Goal: Entertainment & Leisure: Browse casually

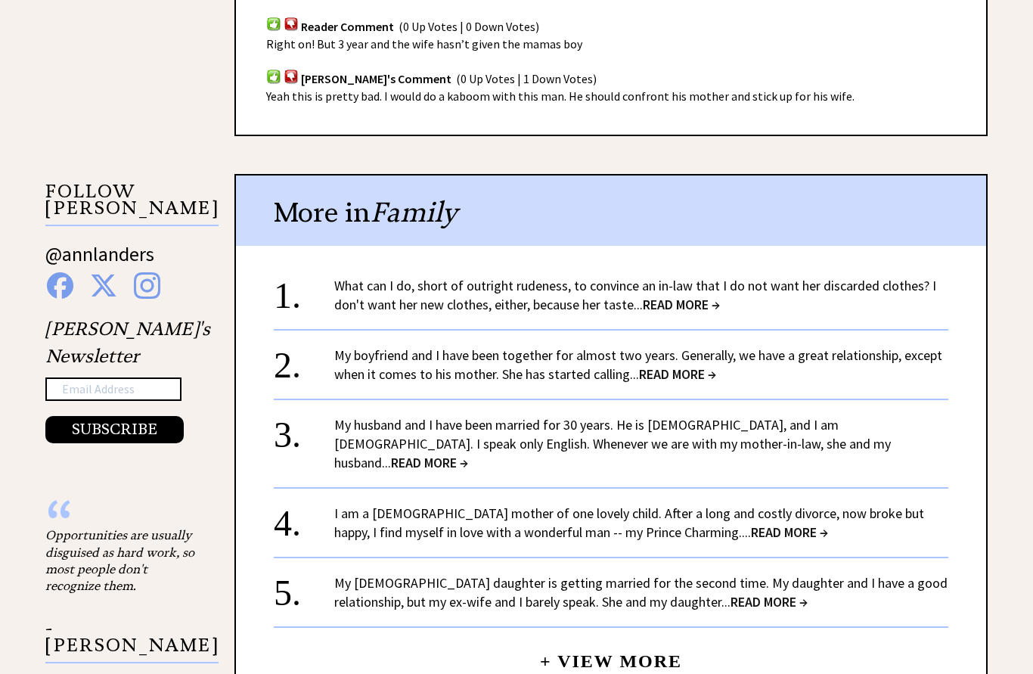
scroll to position [1377, 0]
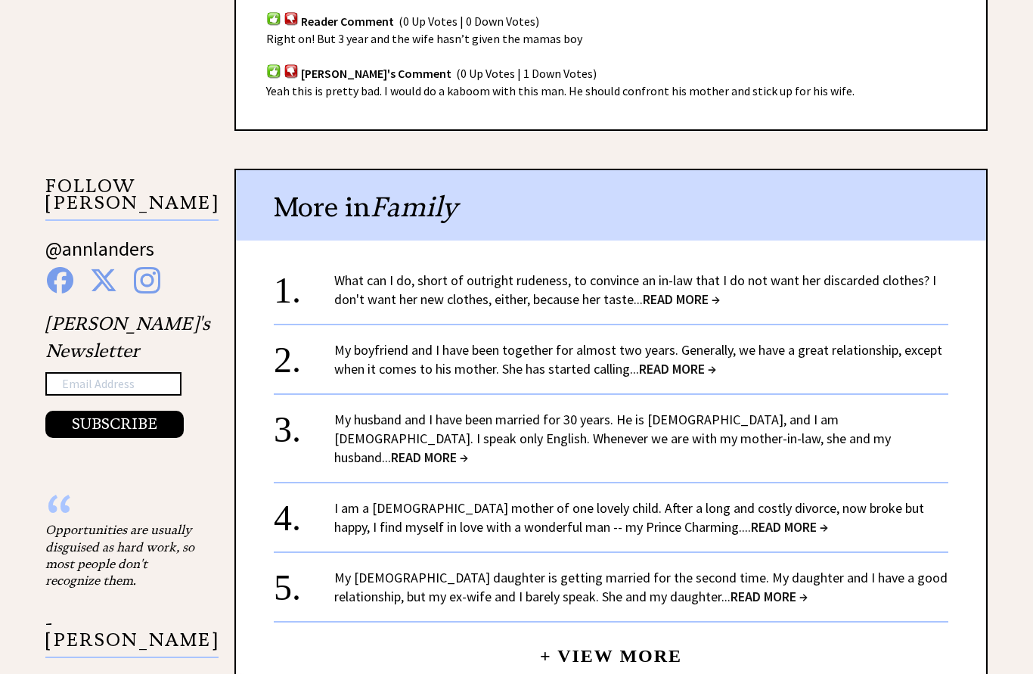
click at [684, 290] on span "READ MORE →" at bounding box center [681, 298] width 77 height 17
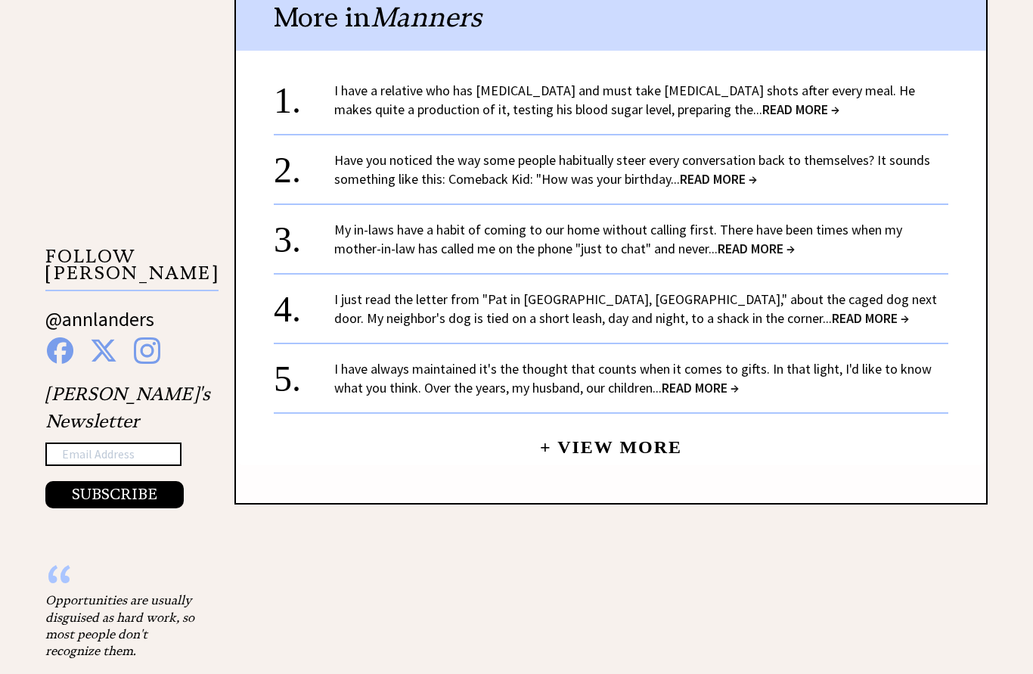
scroll to position [1421, 0]
click at [697, 391] on span "READ MORE →" at bounding box center [700, 387] width 77 height 17
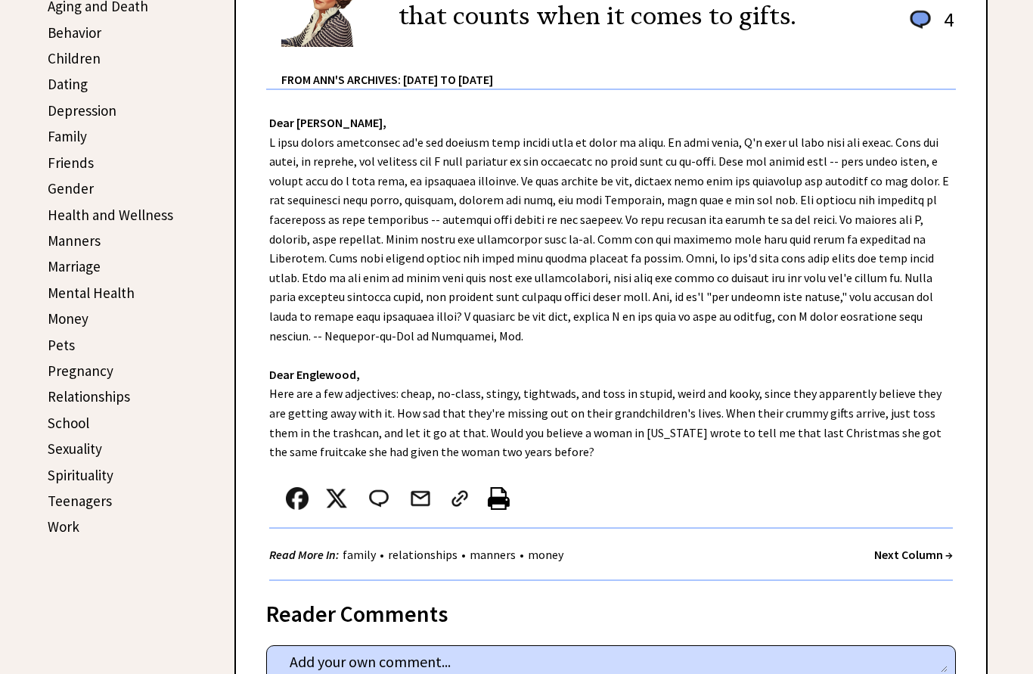
scroll to position [454, 0]
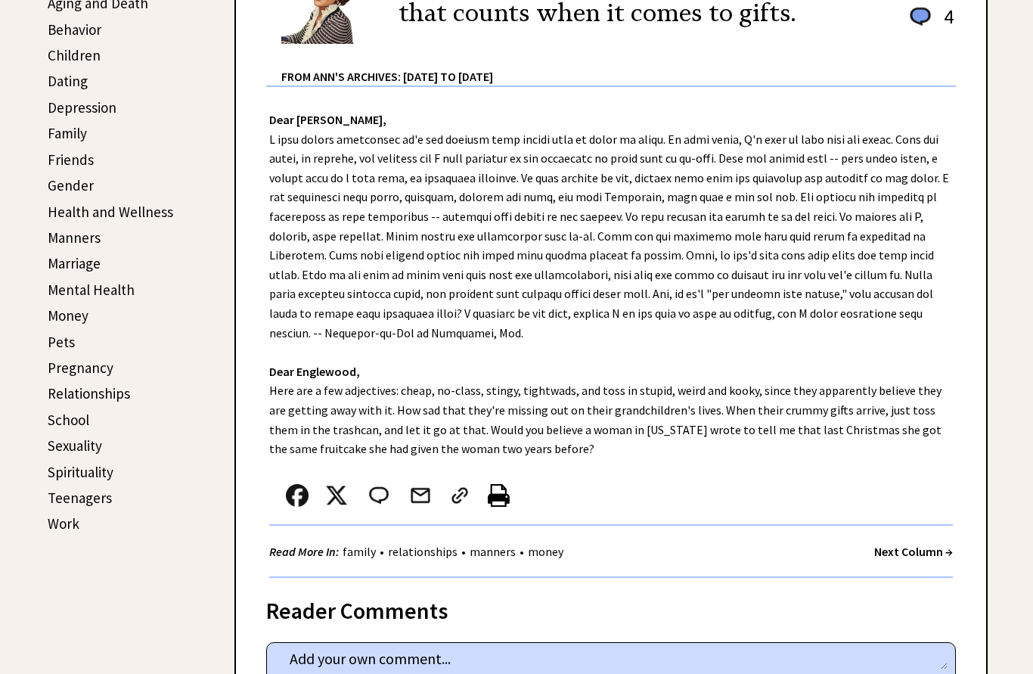
click at [82, 140] on link "Family" at bounding box center [67, 134] width 39 height 18
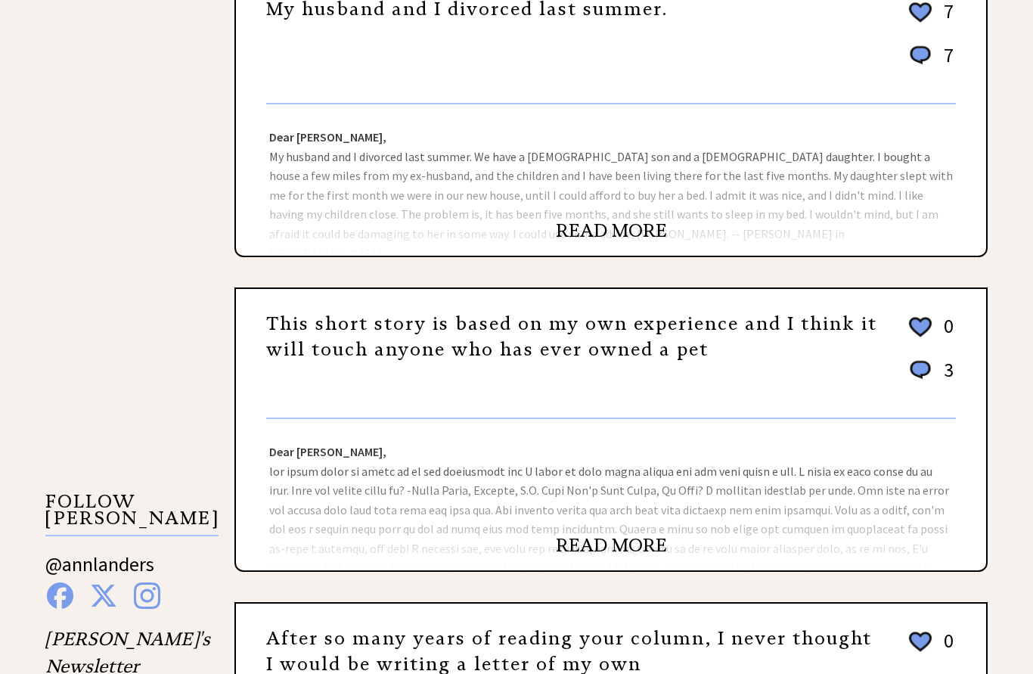
scroll to position [1062, 0]
click at [612, 242] on link "READ MORE" at bounding box center [611, 230] width 111 height 23
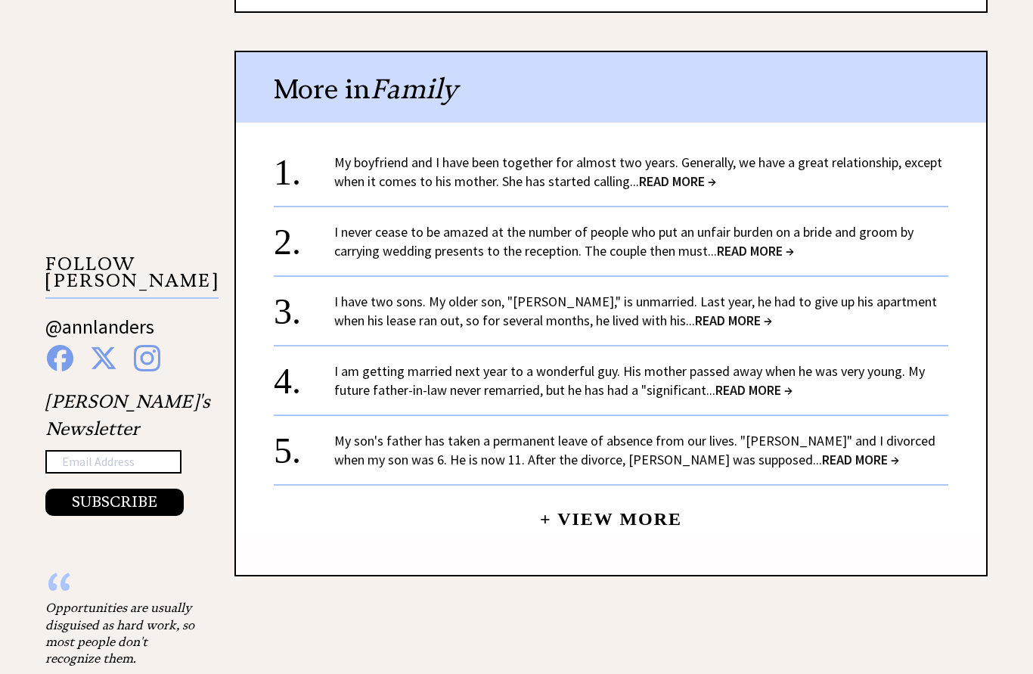
scroll to position [1300, 0]
click at [674, 172] on span "READ MORE →" at bounding box center [677, 180] width 77 height 17
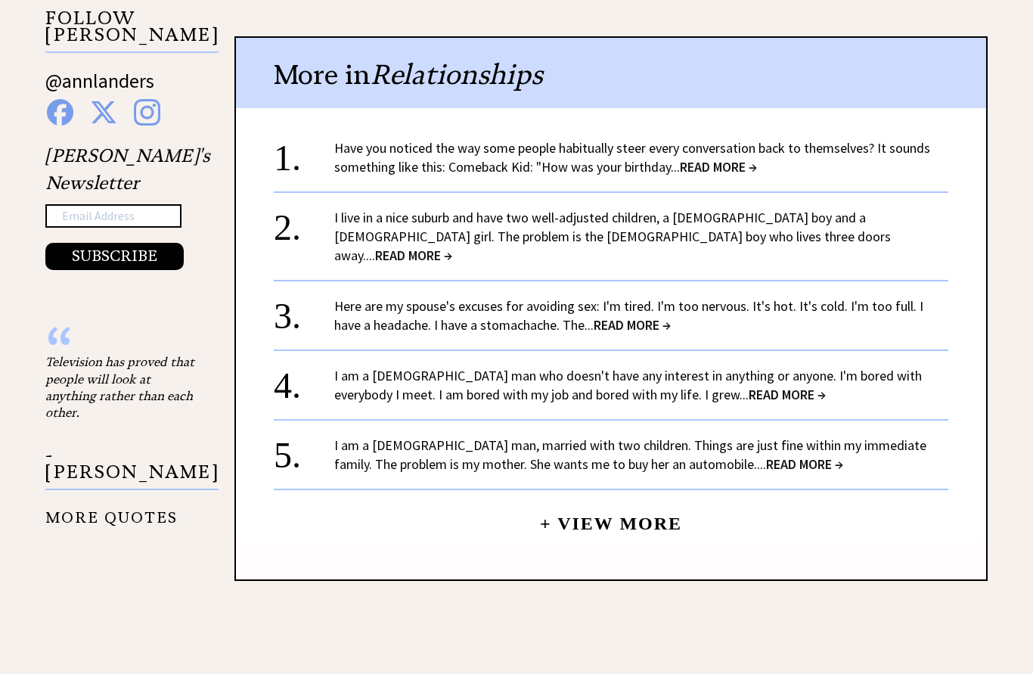
scroll to position [1394, 0]
click at [709, 139] on link "Have you noticed the way some people habitually steer every conversation back t…" at bounding box center [632, 157] width 596 height 36
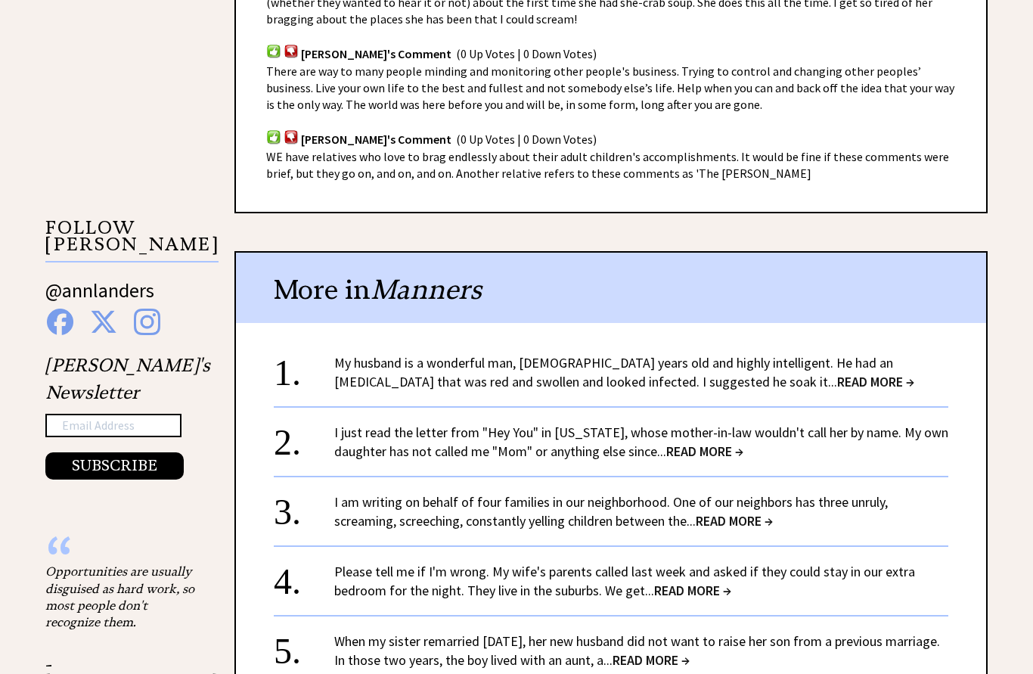
scroll to position [1185, 0]
click at [837, 373] on span "READ MORE →" at bounding box center [875, 381] width 77 height 17
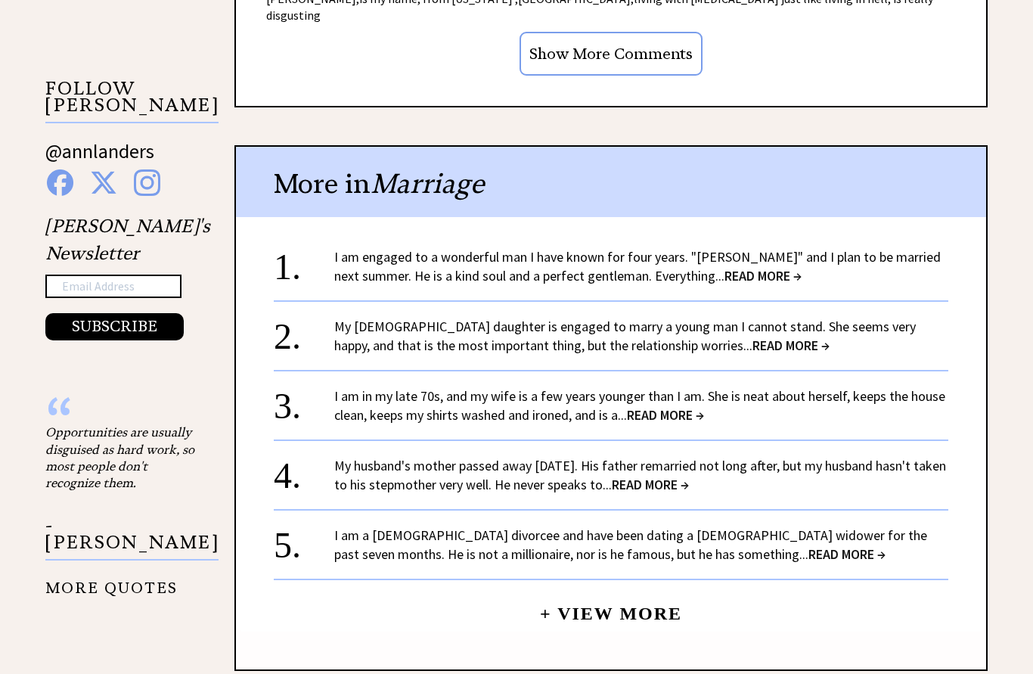
scroll to position [1477, 0]
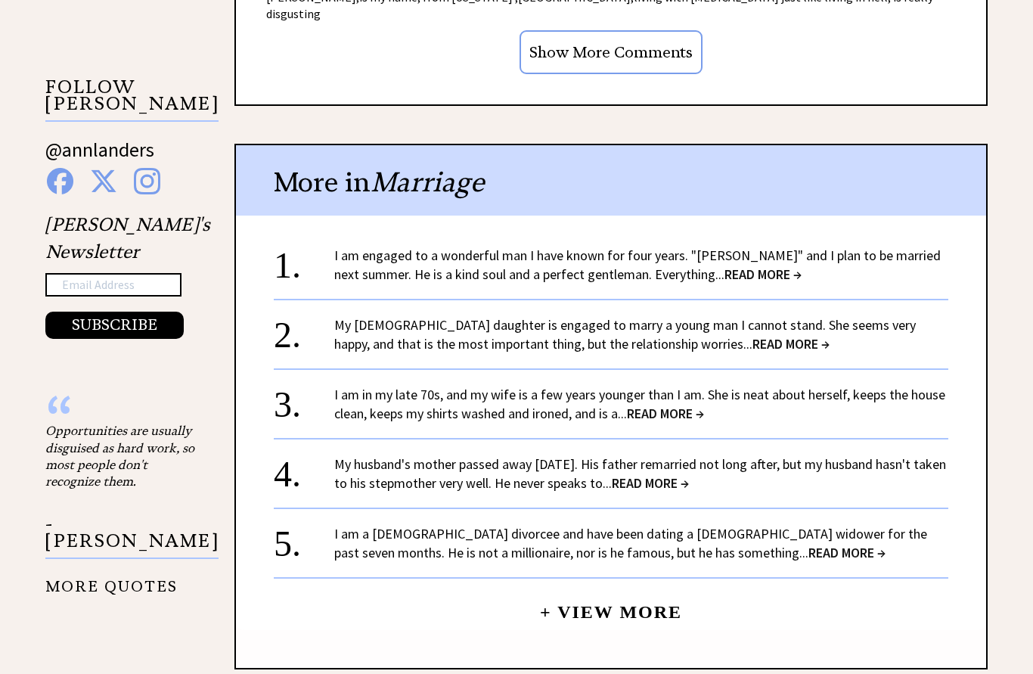
click at [733, 265] on span "READ MORE →" at bounding box center [762, 273] width 77 height 17
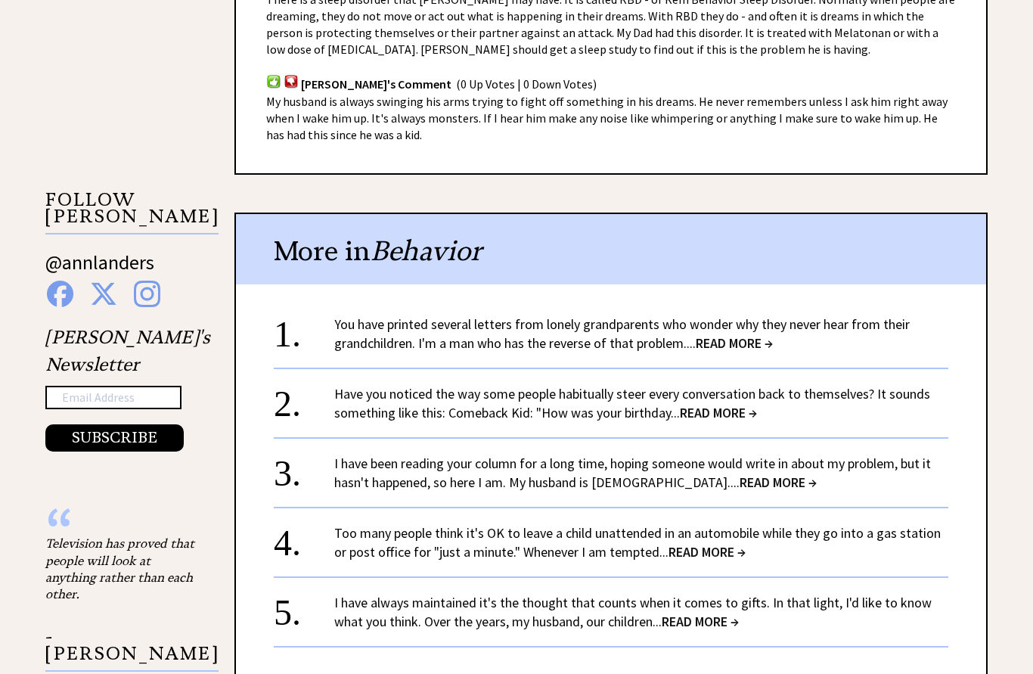
scroll to position [1213, 0]
click at [737, 334] on span "READ MORE →" at bounding box center [734, 342] width 77 height 17
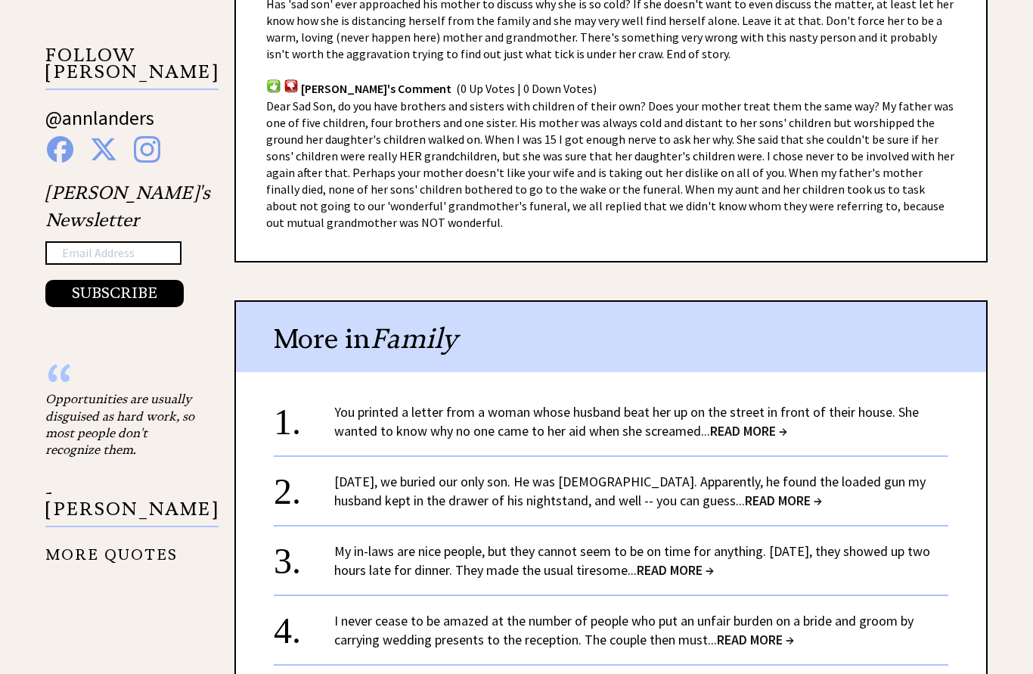
scroll to position [1358, 0]
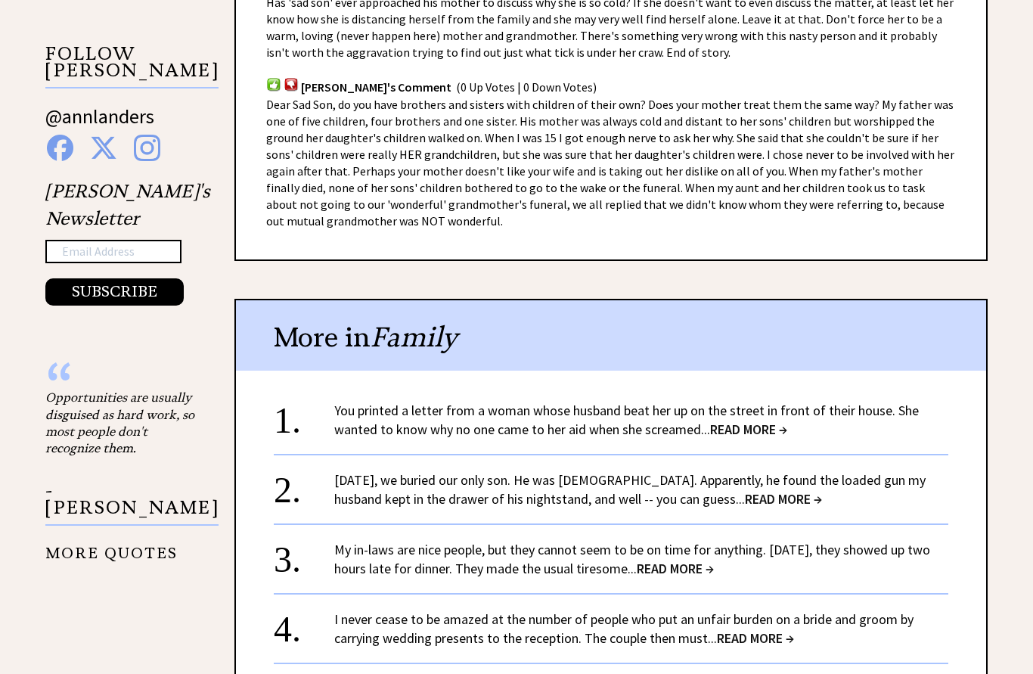
click at [751, 421] on span "READ MORE →" at bounding box center [748, 429] width 77 height 17
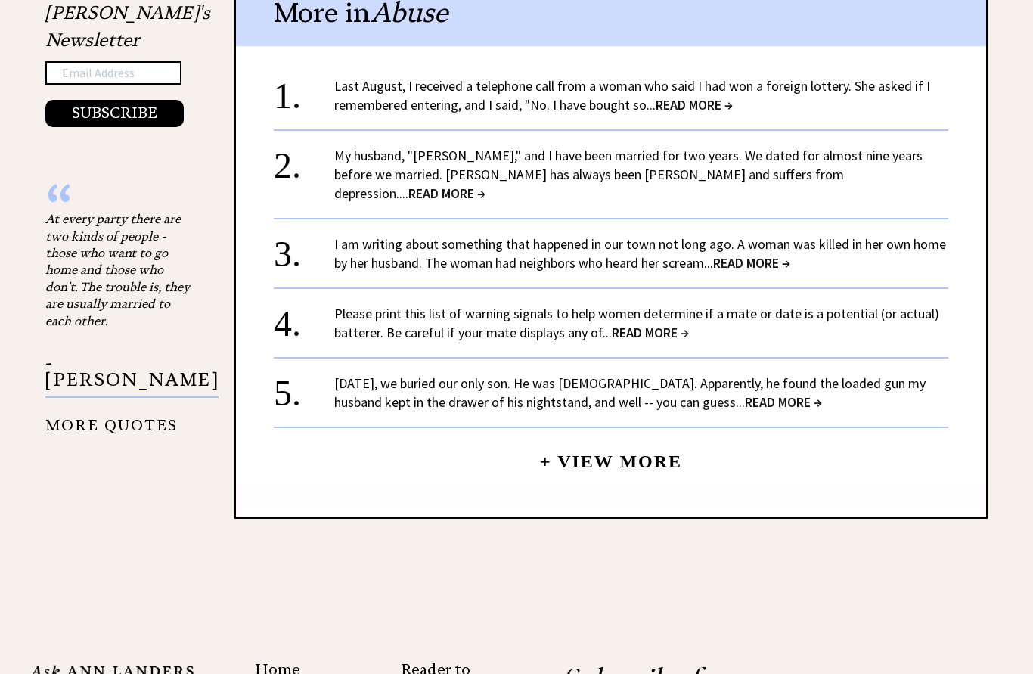
scroll to position [1802, 0]
click at [694, 96] on span "READ MORE →" at bounding box center [693, 104] width 77 height 17
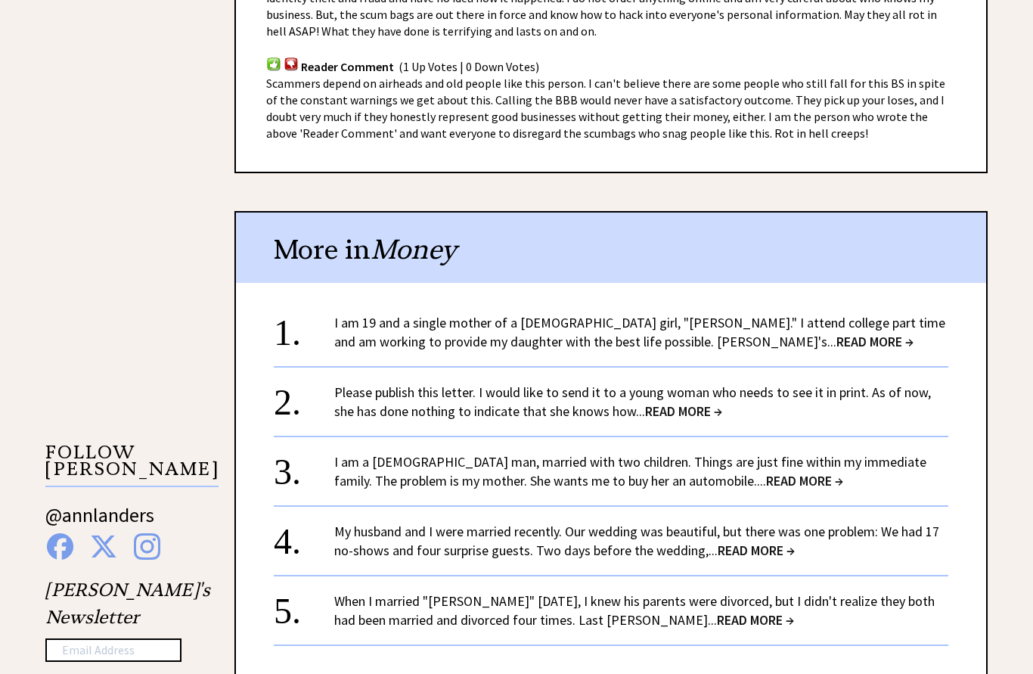
scroll to position [1111, 0]
click at [722, 355] on center "+ View More" at bounding box center [611, 504] width 674 height 386
click at [836, 338] on span "READ MORE →" at bounding box center [874, 341] width 77 height 17
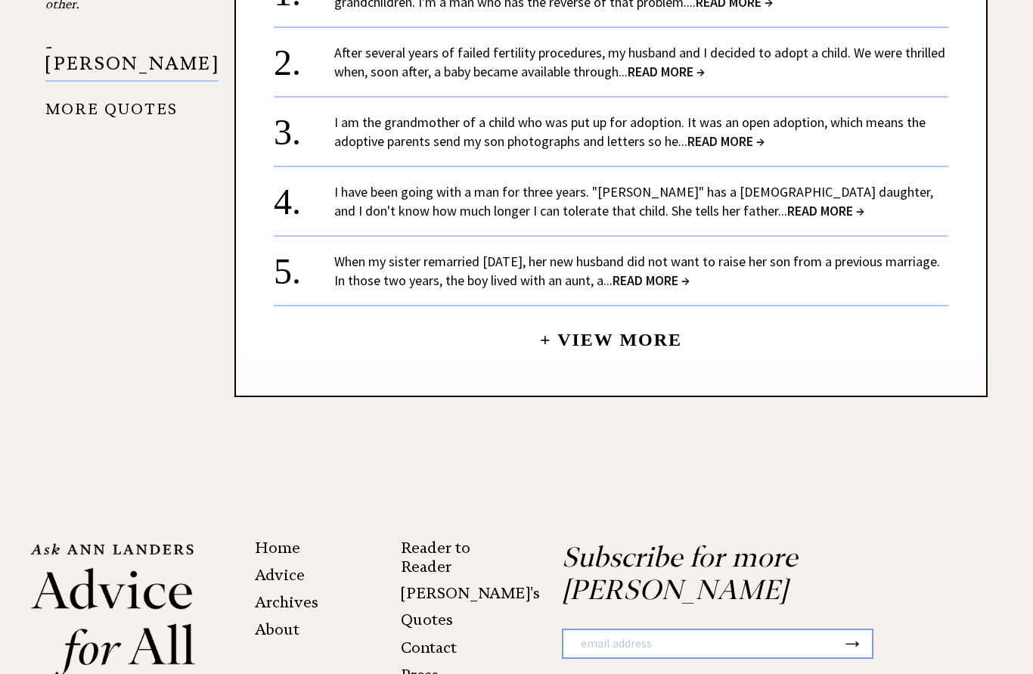
scroll to position [1802, 0]
click at [787, 202] on span "READ MORE →" at bounding box center [825, 210] width 77 height 17
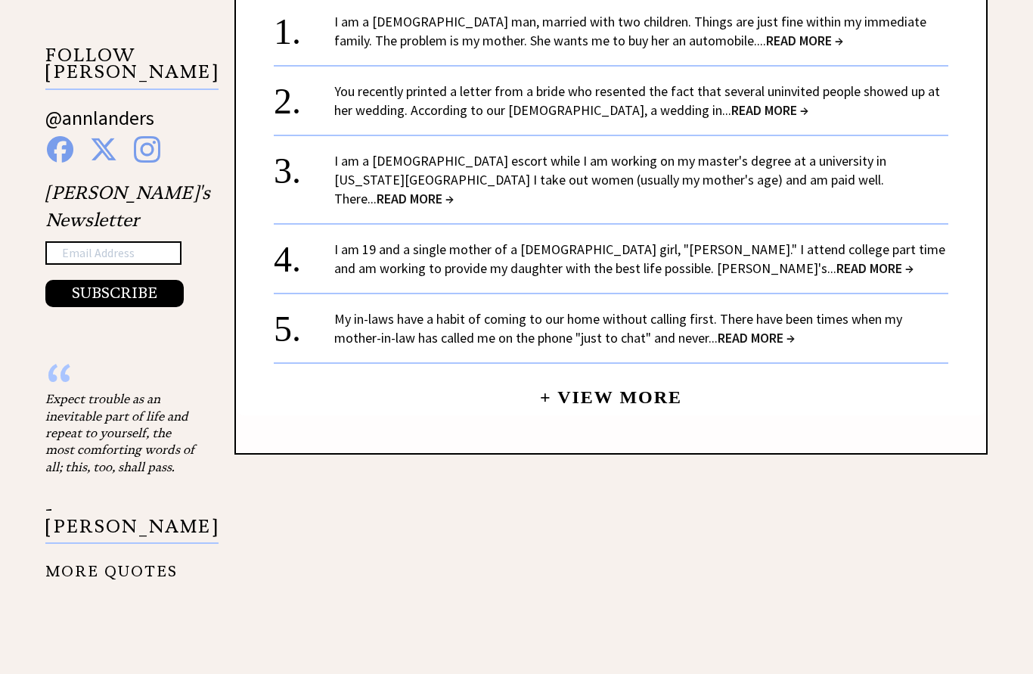
scroll to position [1623, 0]
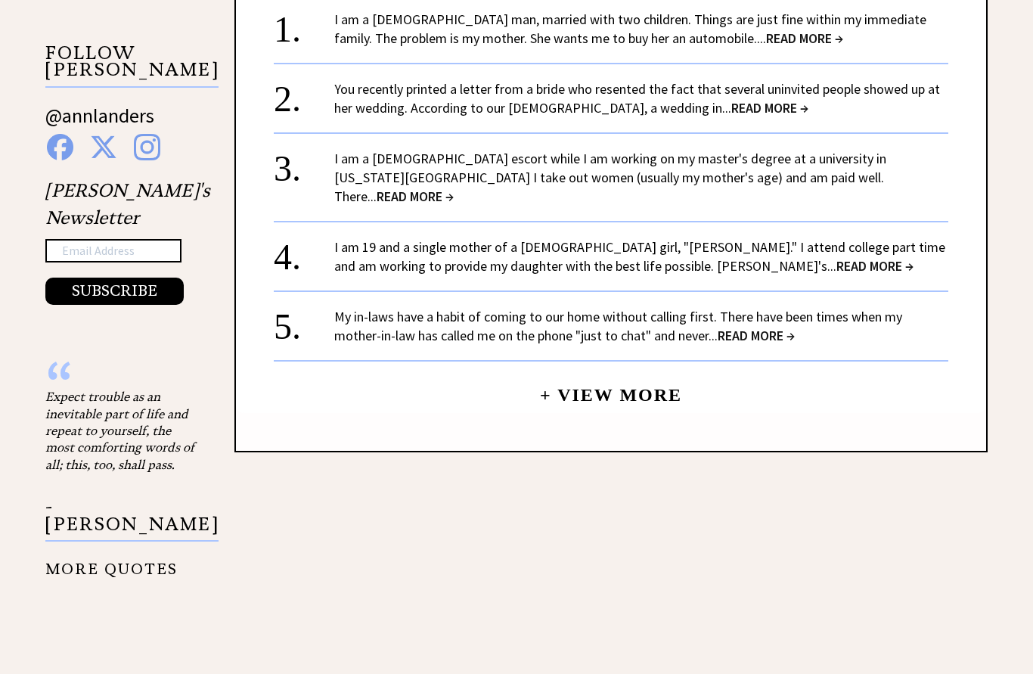
click at [717, 327] on span "READ MORE →" at bounding box center [755, 335] width 77 height 17
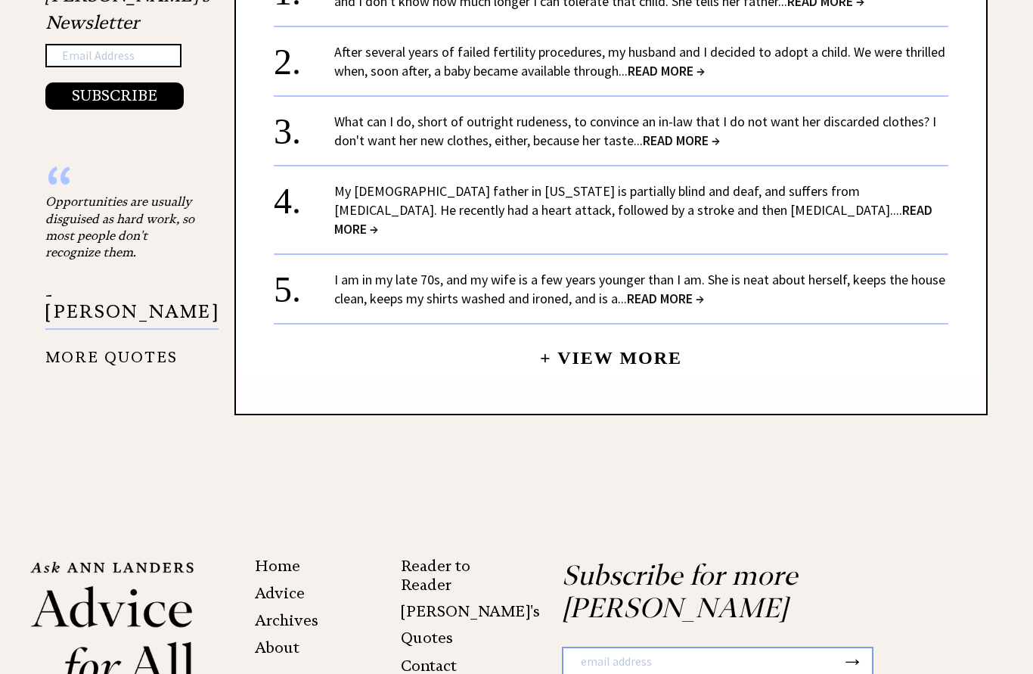
scroll to position [1706, 0]
click at [665, 290] on span "READ MORE →" at bounding box center [665, 298] width 77 height 17
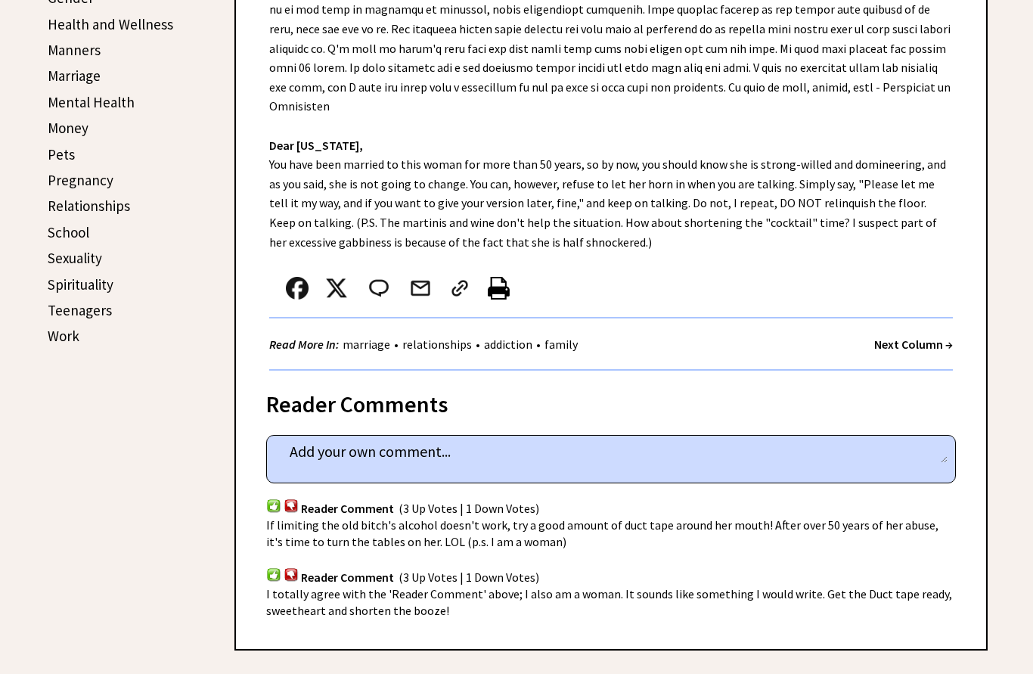
scroll to position [639, 0]
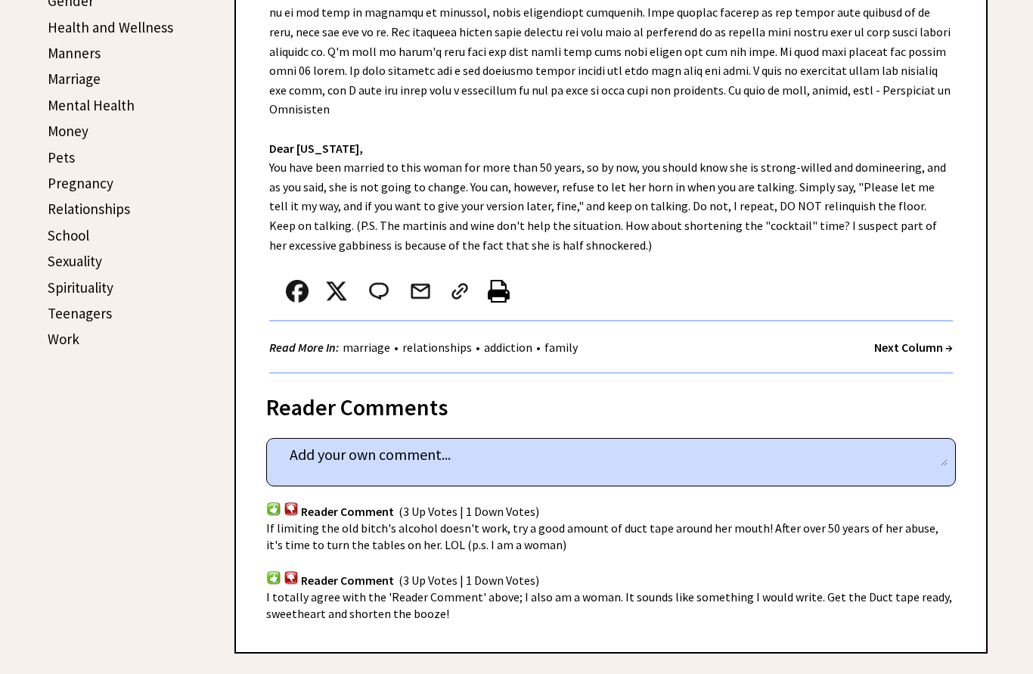
click at [67, 155] on link "Pets" at bounding box center [61, 158] width 27 height 18
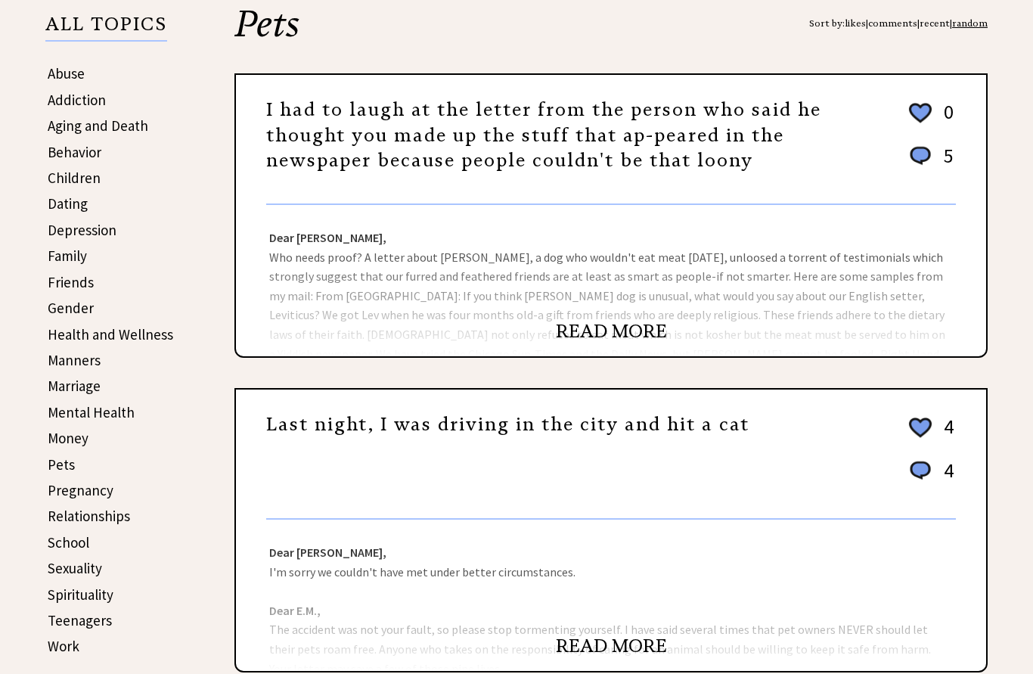
scroll to position [365, 0]
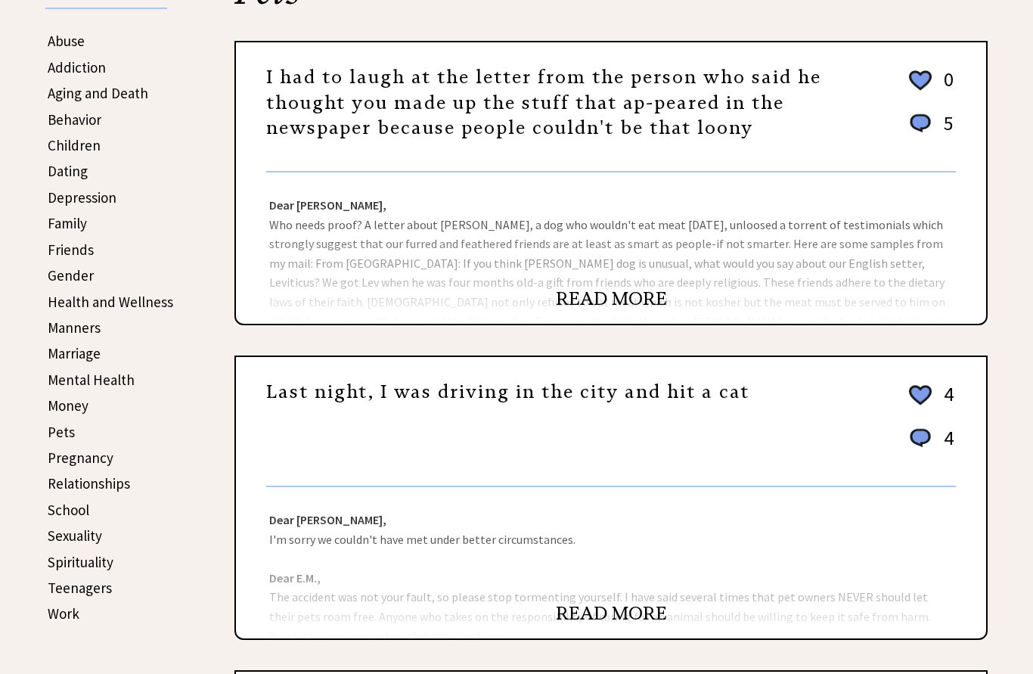
click at [611, 299] on link "READ MORE" at bounding box center [611, 298] width 111 height 23
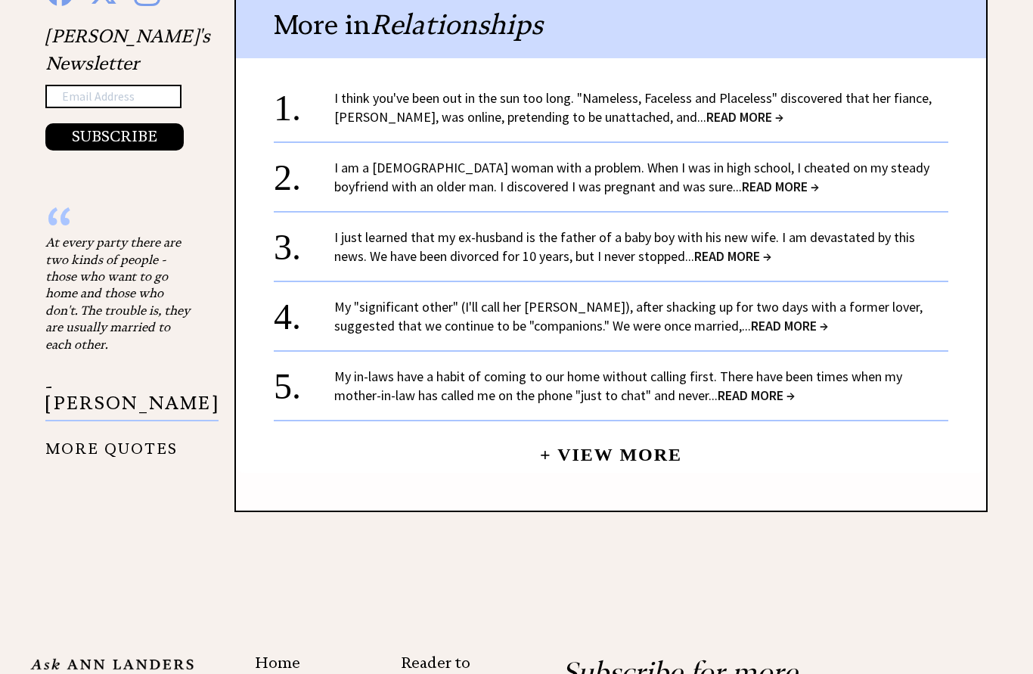
scroll to position [1692, 0]
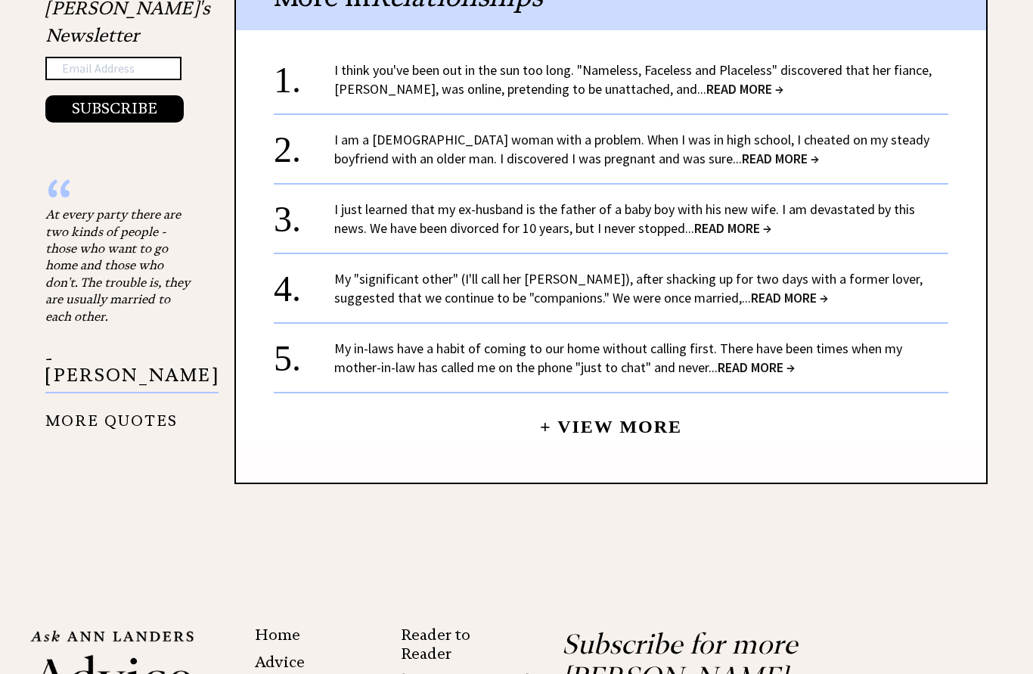
click at [742, 150] on span "READ MORE →" at bounding box center [780, 158] width 77 height 17
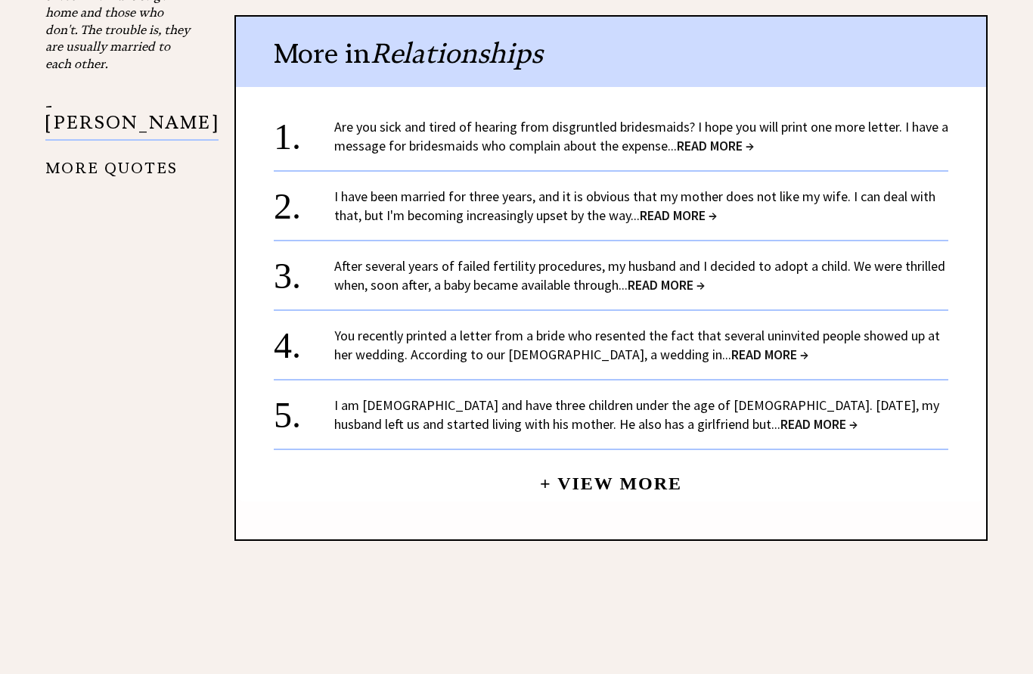
scroll to position [1794, 0]
click at [708, 137] on span "READ MORE →" at bounding box center [715, 145] width 77 height 17
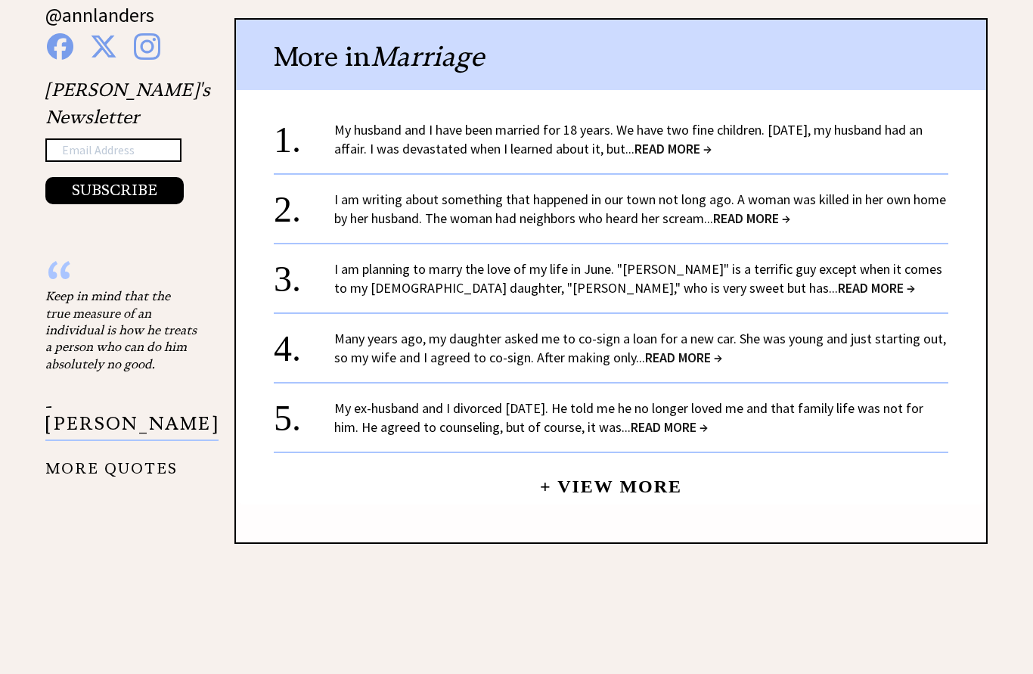
scroll to position [1611, 0]
click at [704, 140] on span "READ MORE →" at bounding box center [672, 148] width 77 height 17
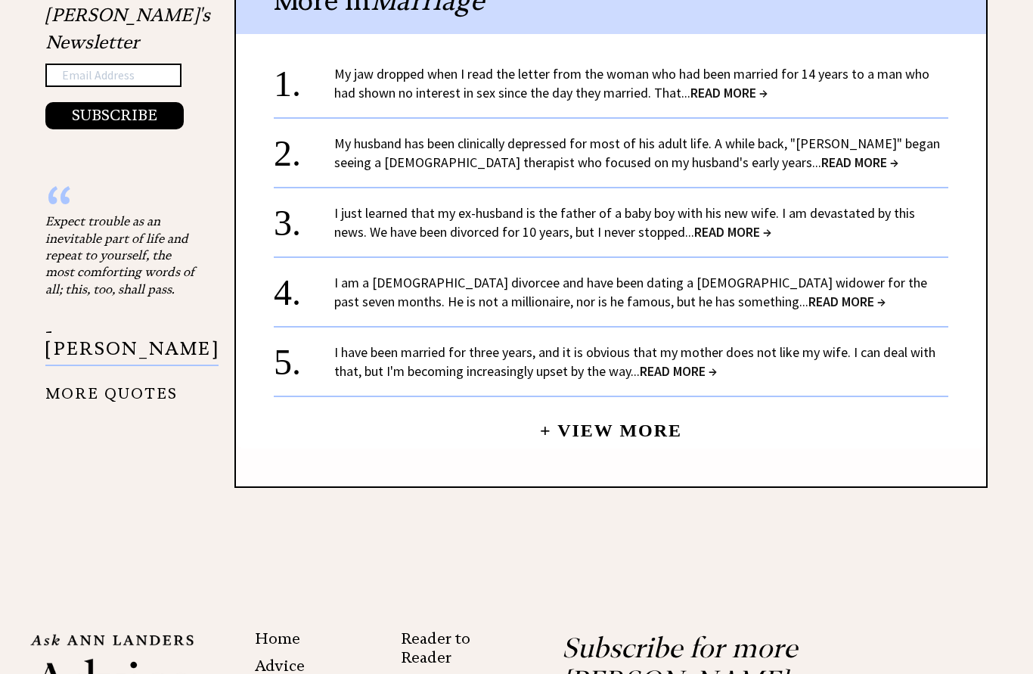
scroll to position [1686, 0]
click at [694, 223] on span "READ MORE →" at bounding box center [732, 231] width 77 height 17
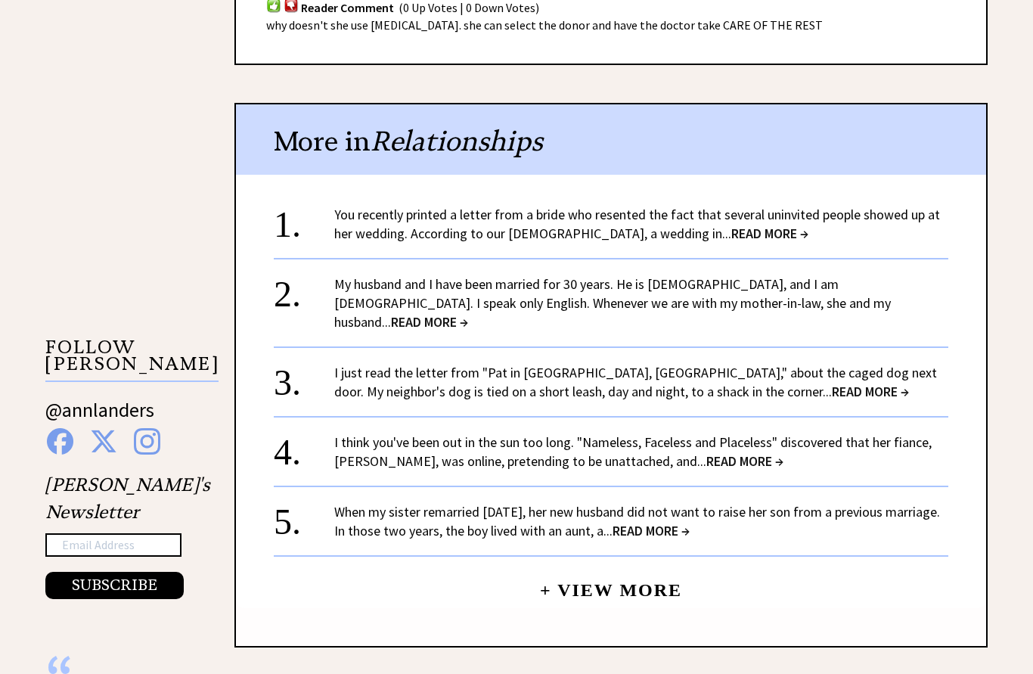
scroll to position [1331, 0]
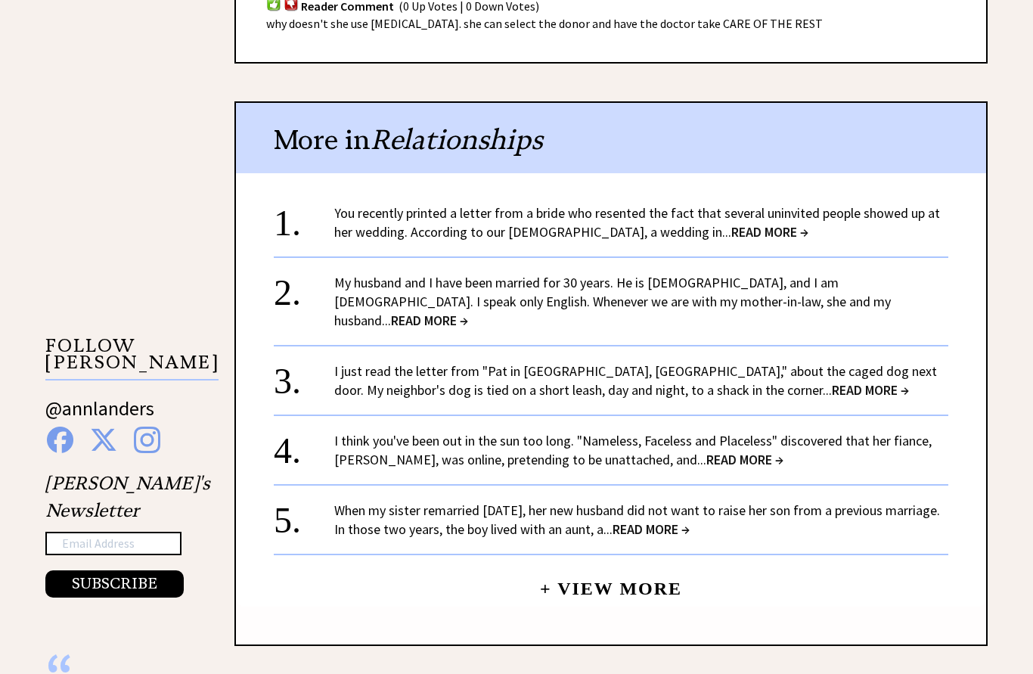
click at [731, 224] on span "READ MORE →" at bounding box center [769, 232] width 77 height 17
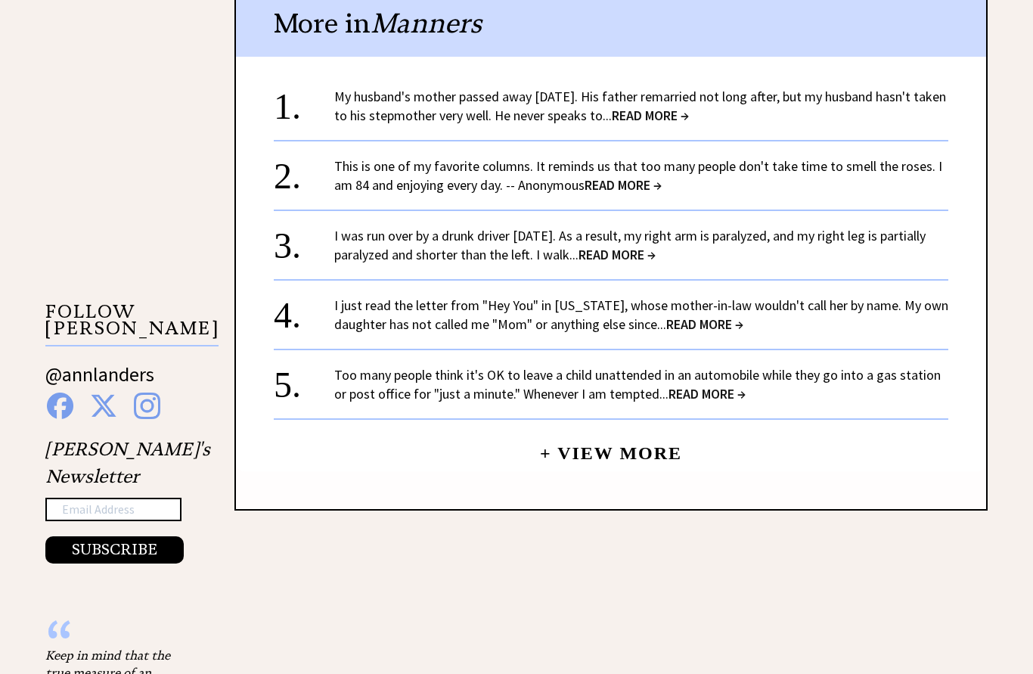
scroll to position [1274, 0]
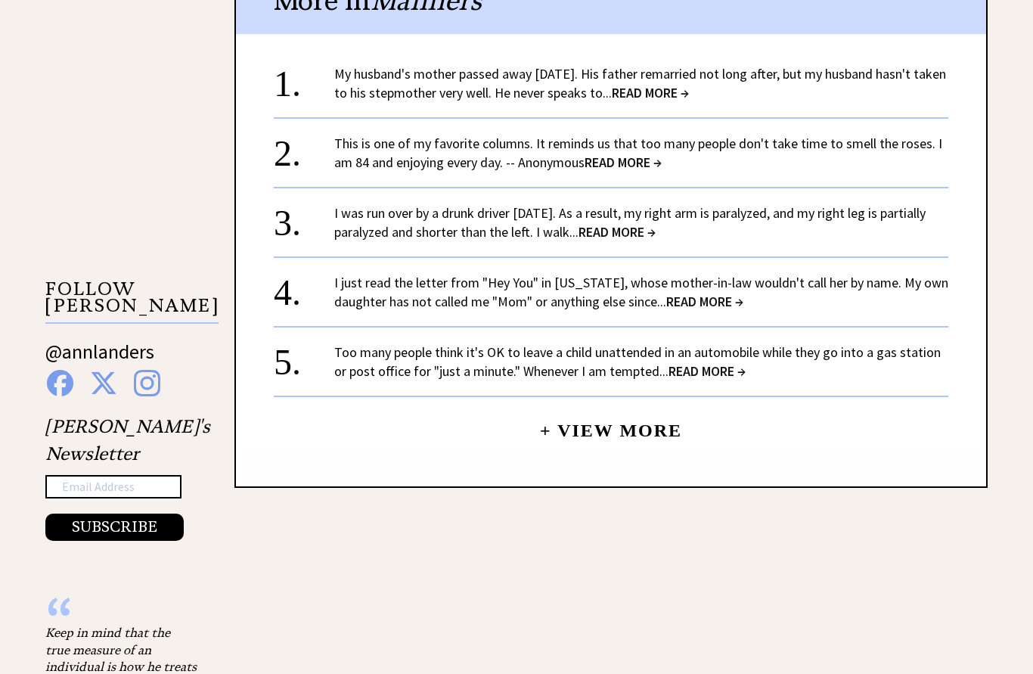
click at [689, 85] on span "READ MORE →" at bounding box center [650, 93] width 77 height 17
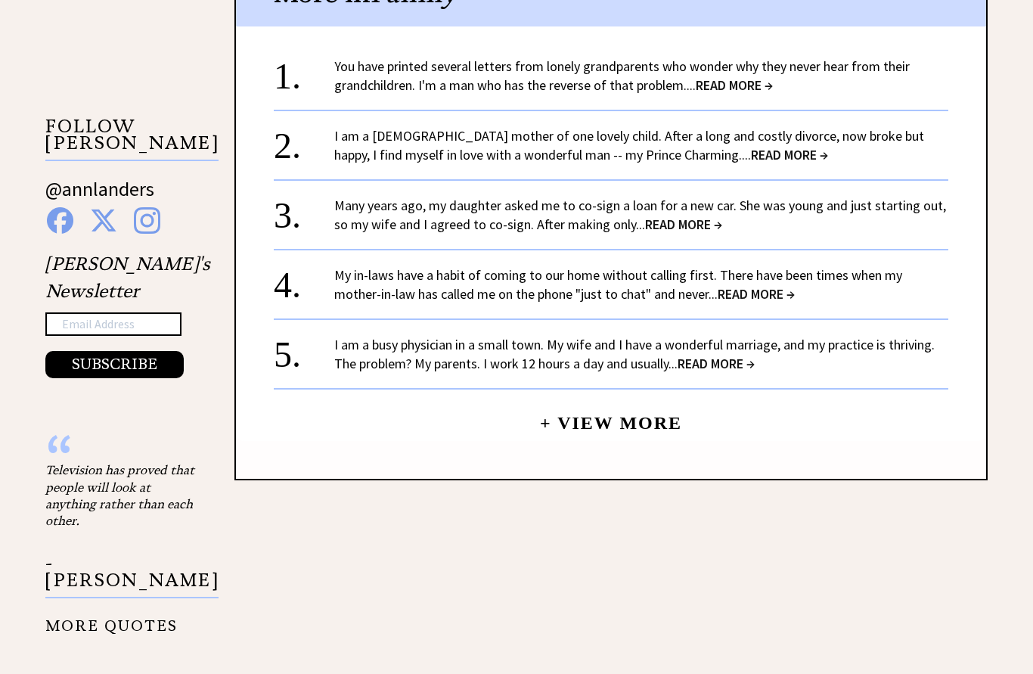
scroll to position [1435, 0]
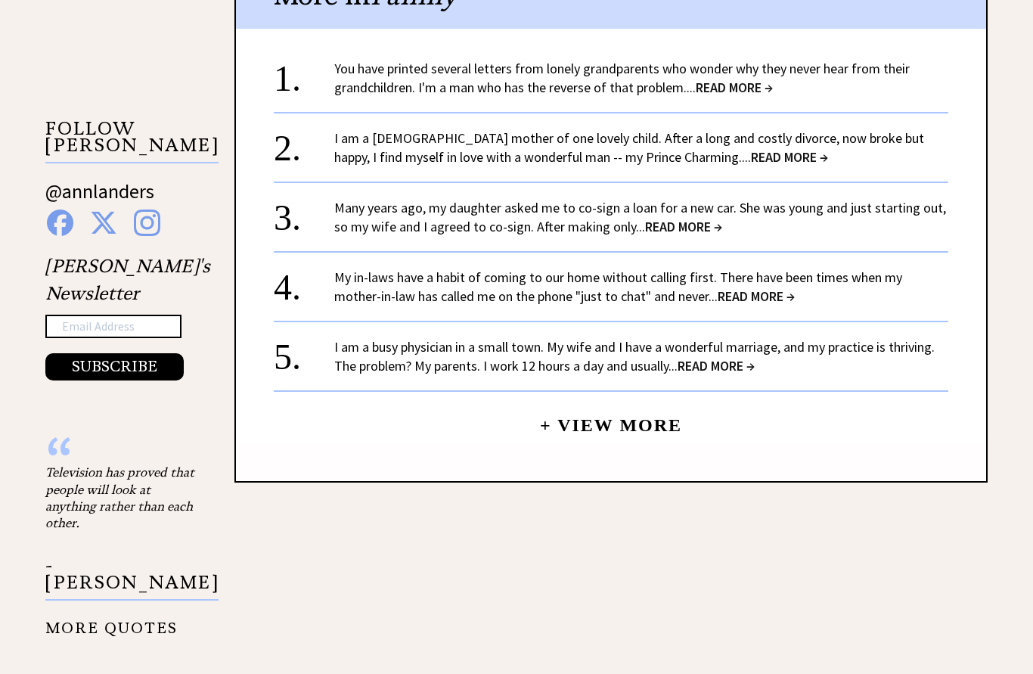
click at [719, 357] on span "READ MORE →" at bounding box center [715, 365] width 77 height 17
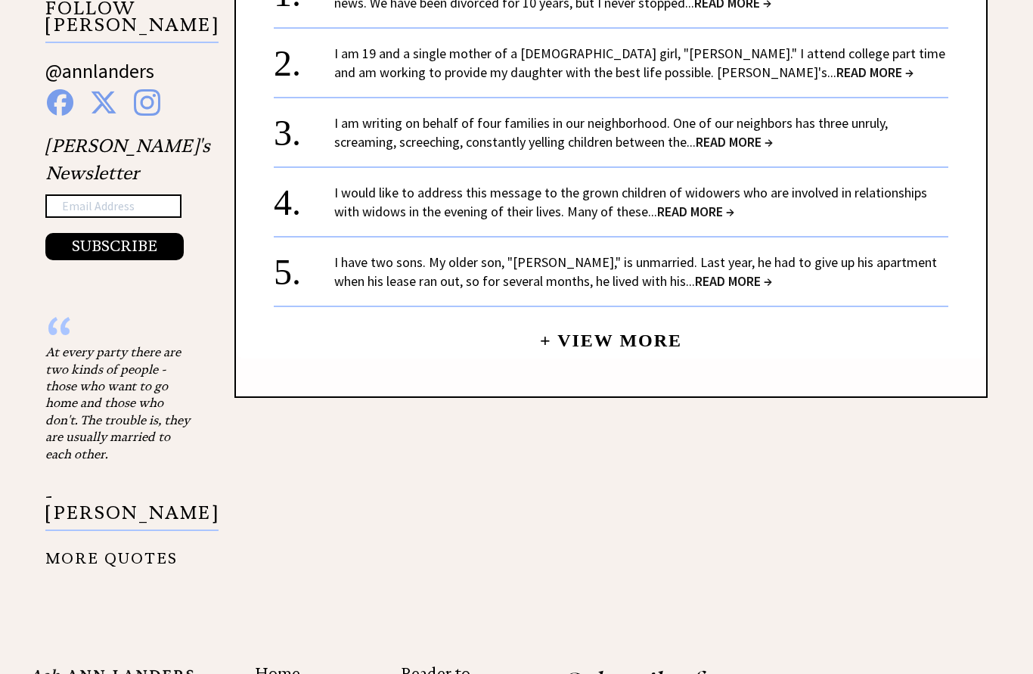
scroll to position [1565, 0]
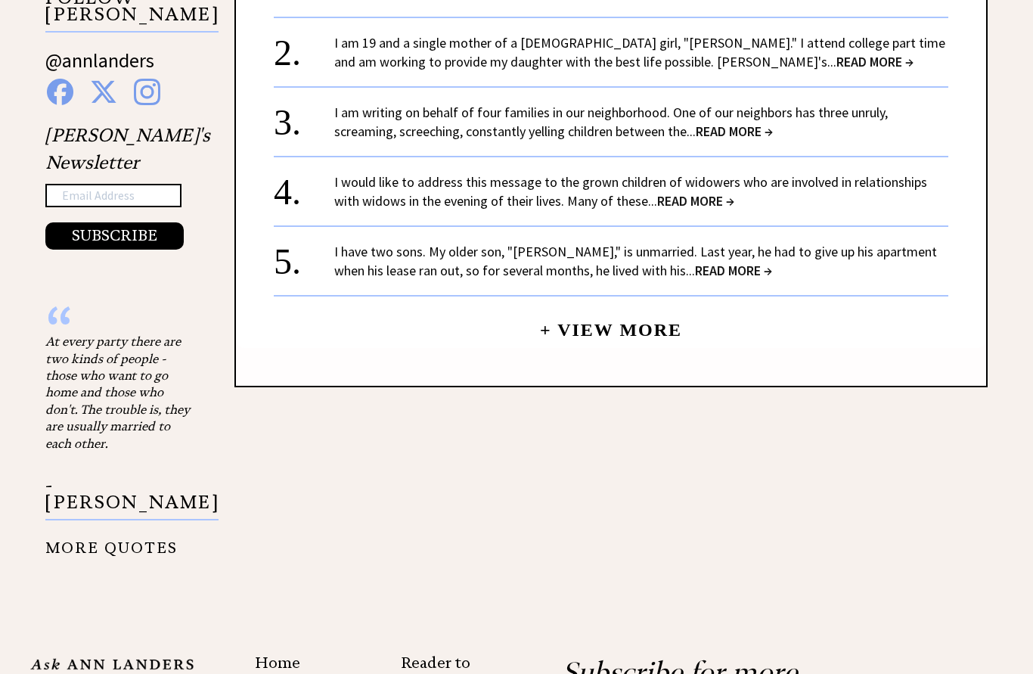
click at [695, 274] on span "READ MORE →" at bounding box center [733, 270] width 77 height 17
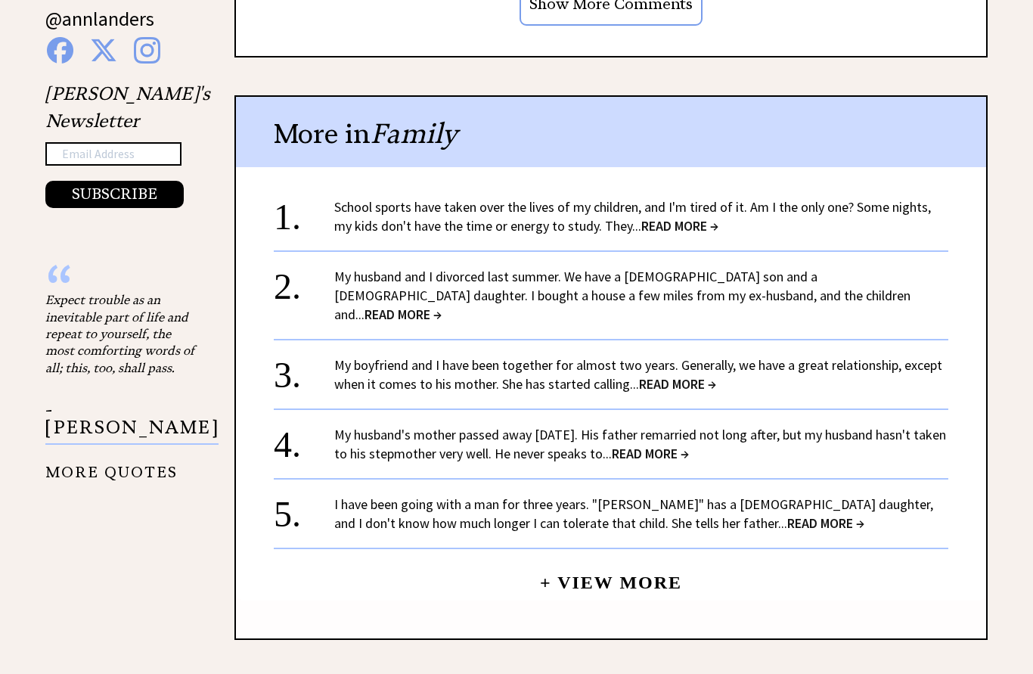
scroll to position [1456, 0]
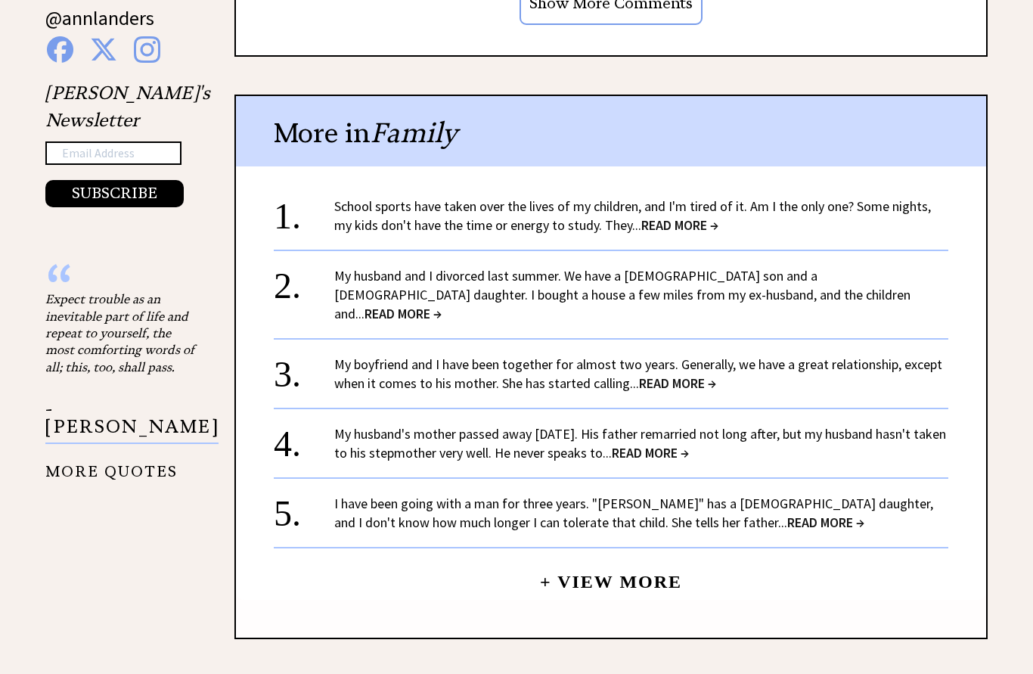
click at [649, 217] on span "READ MORE →" at bounding box center [679, 225] width 77 height 17
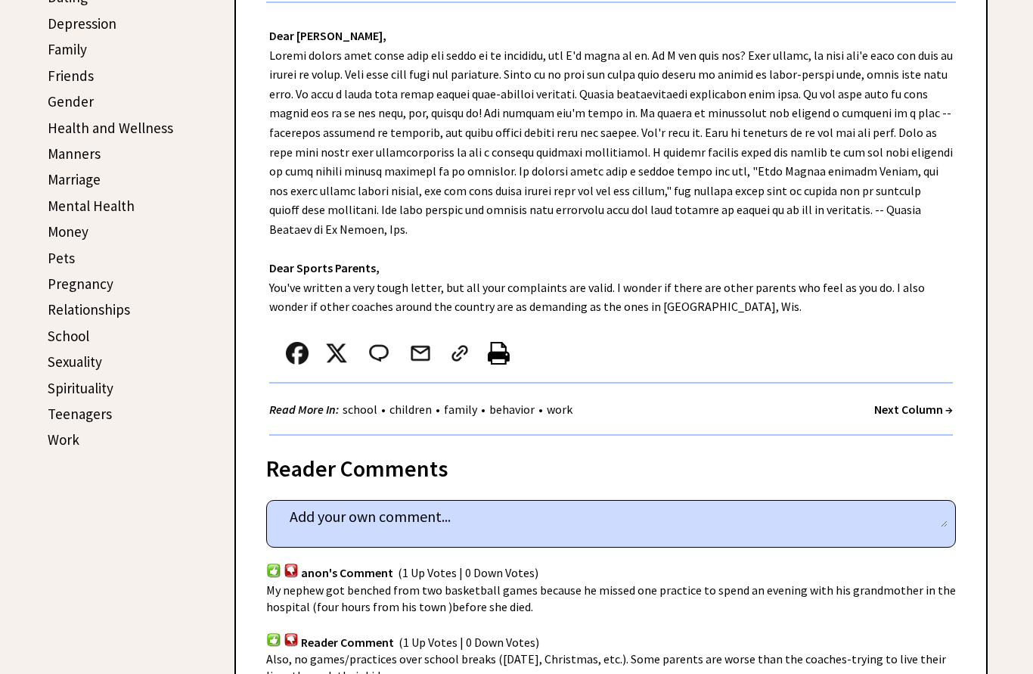
scroll to position [527, 0]
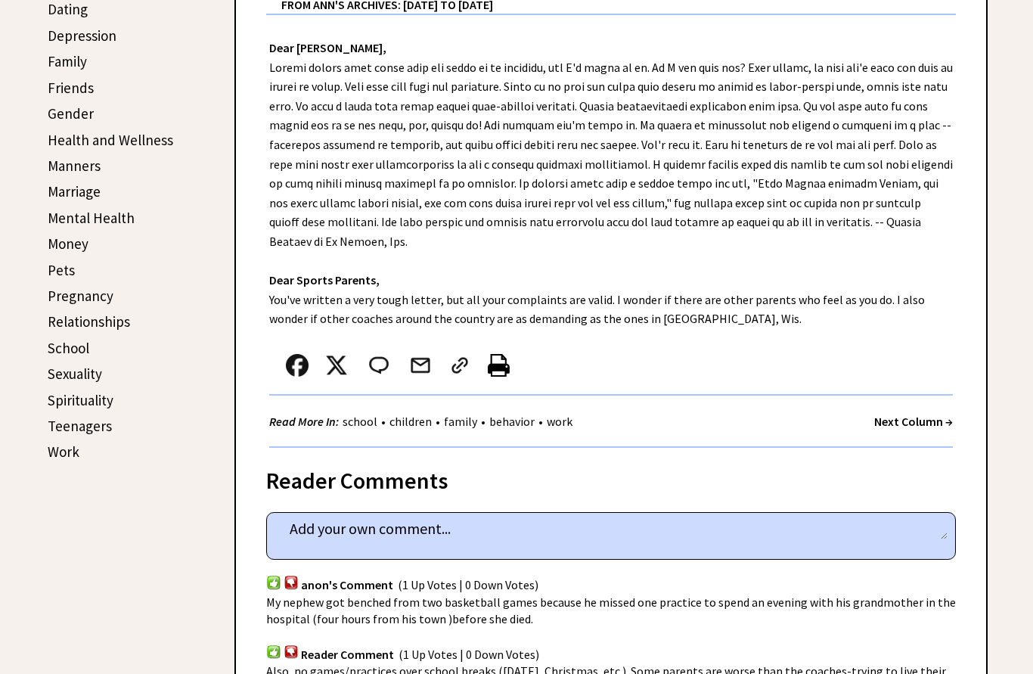
click at [56, 182] on link "Marriage" at bounding box center [74, 191] width 53 height 18
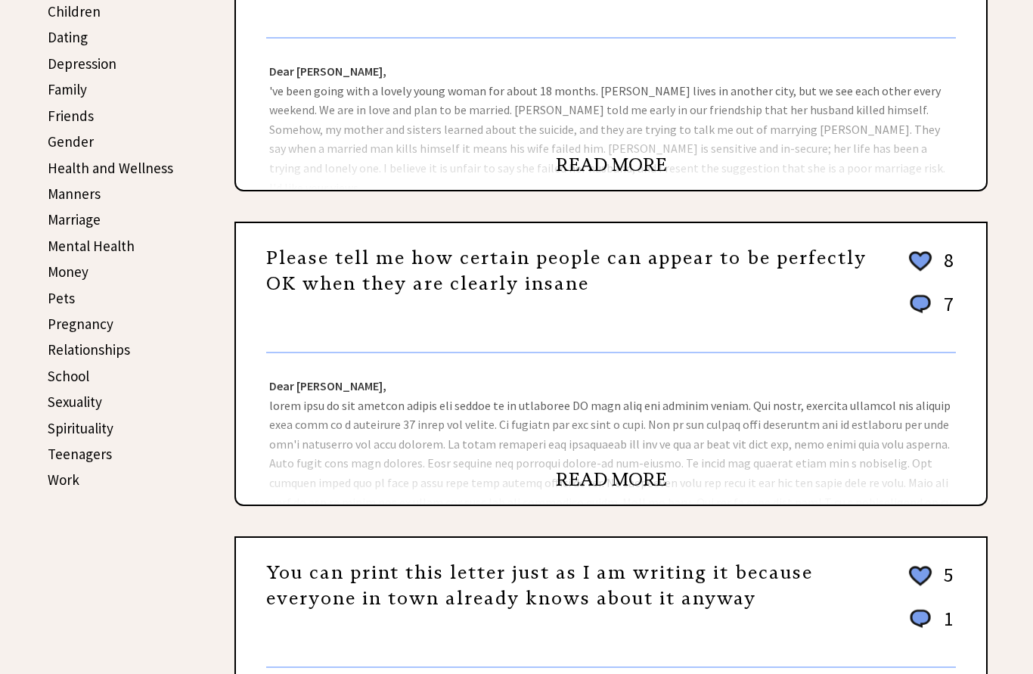
scroll to position [499, 0]
click at [618, 165] on link "READ MORE" at bounding box center [611, 164] width 111 height 23
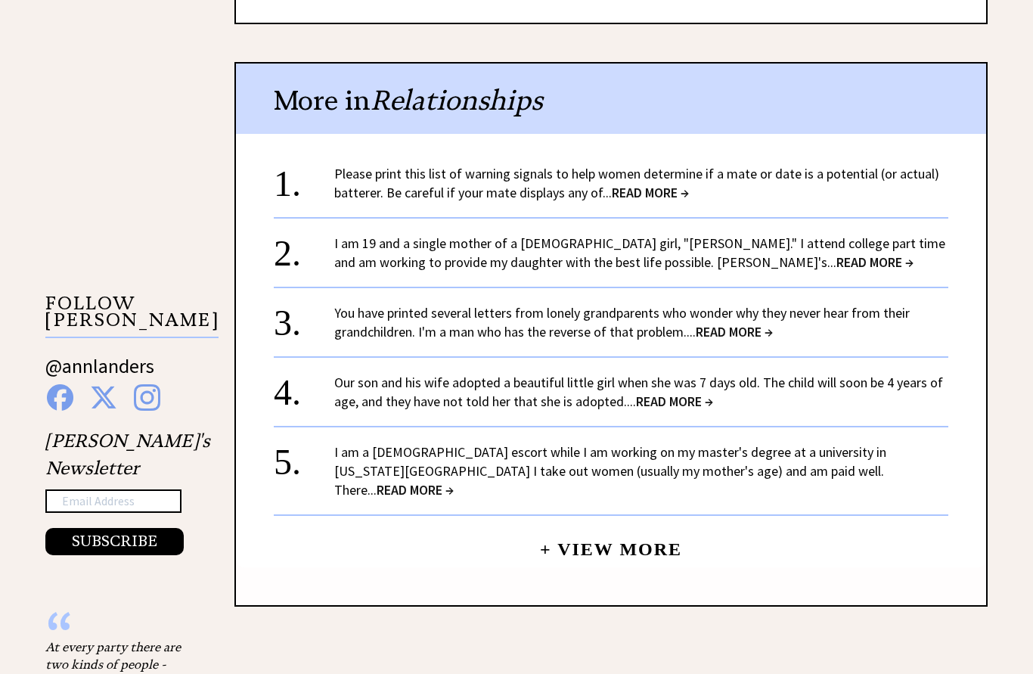
scroll to position [1260, 0]
click at [628, 526] on link "+ View More" at bounding box center [611, 542] width 142 height 33
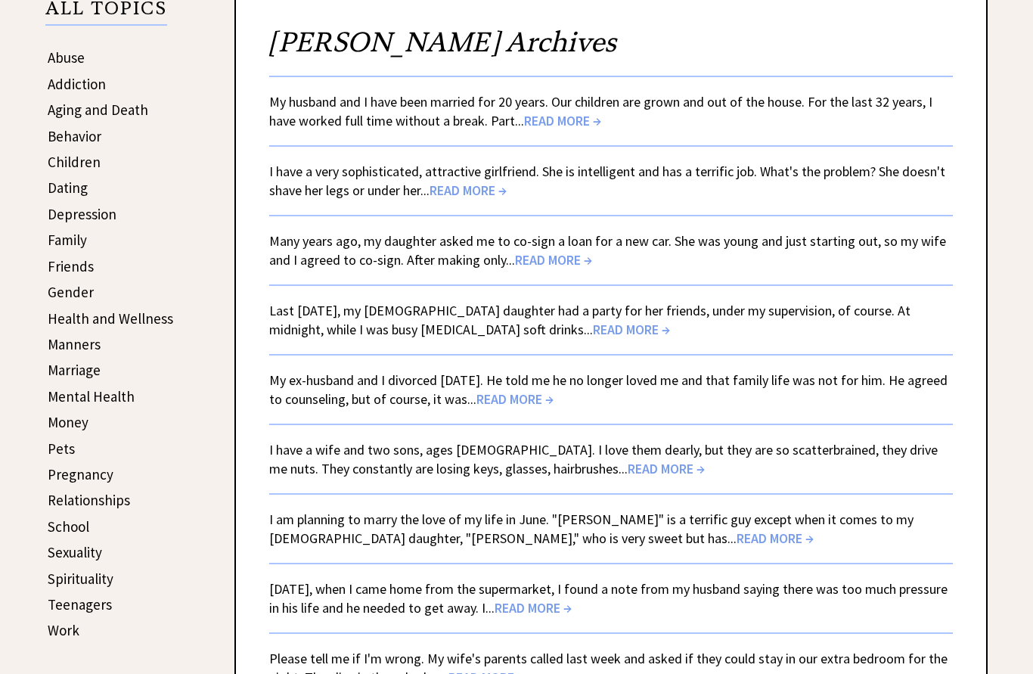
scroll to position [349, 0]
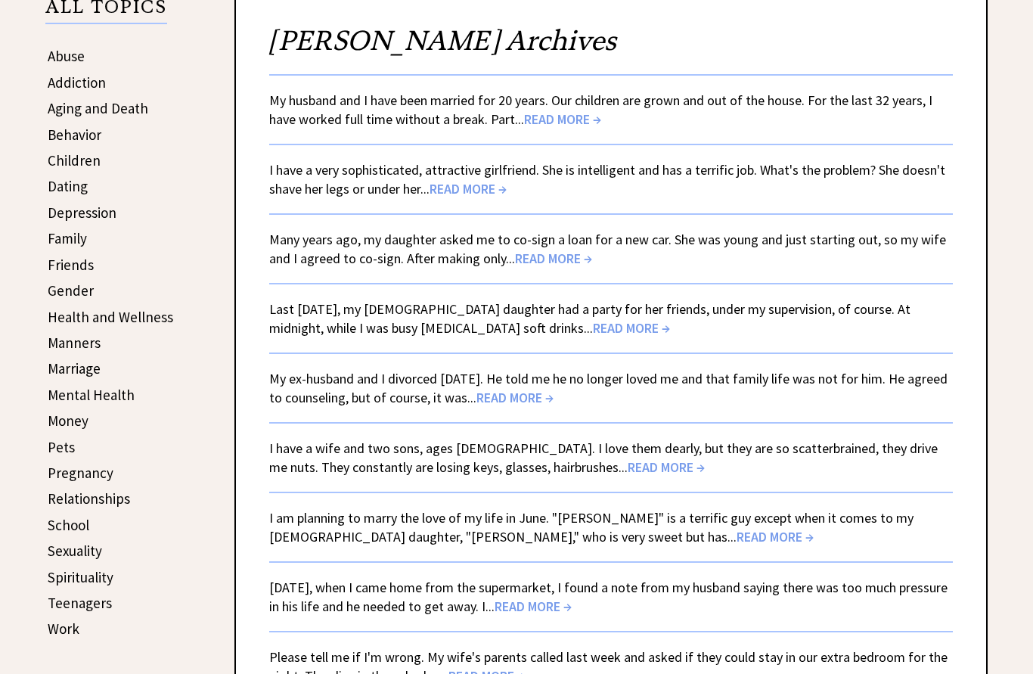
click at [457, 194] on span "READ MORE →" at bounding box center [467, 189] width 77 height 17
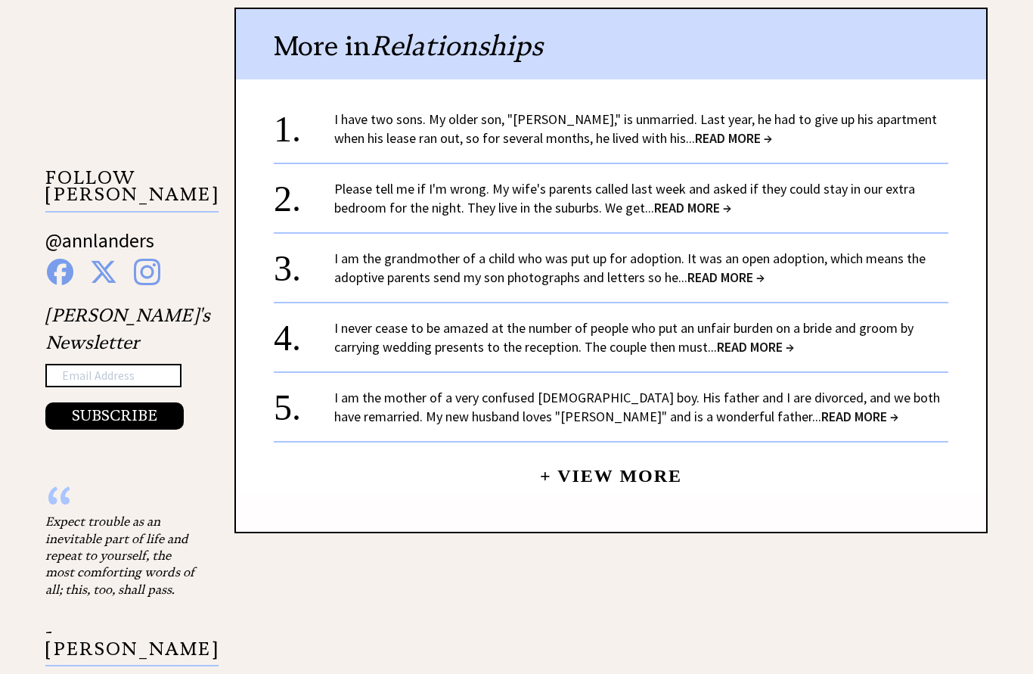
scroll to position [1500, 0]
click at [686, 198] on span "READ MORE →" at bounding box center [692, 206] width 77 height 17
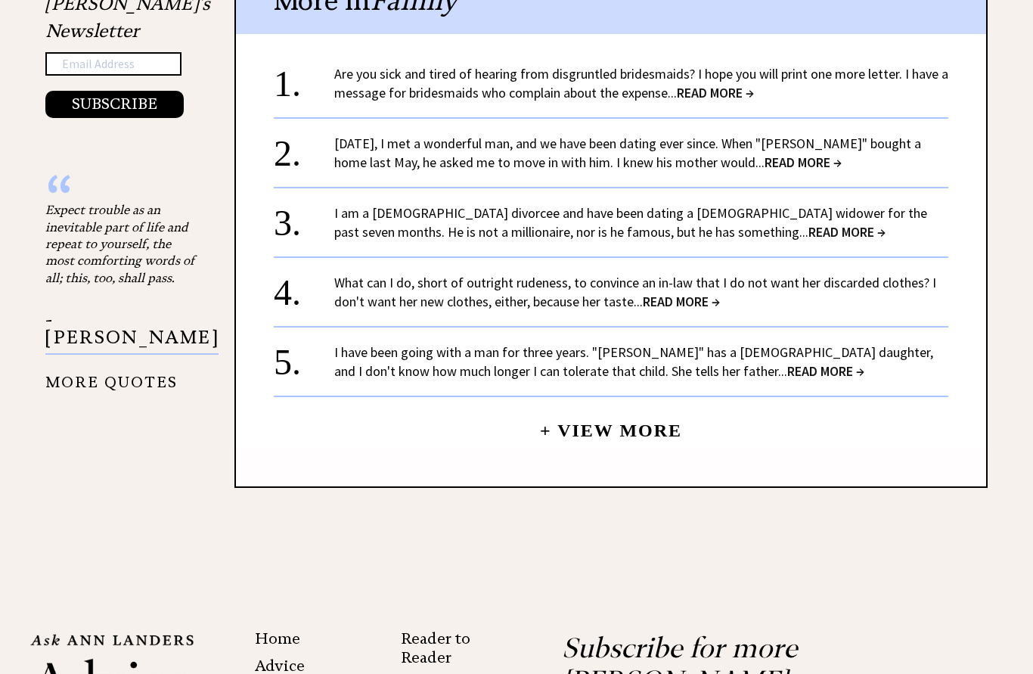
scroll to position [1696, 0]
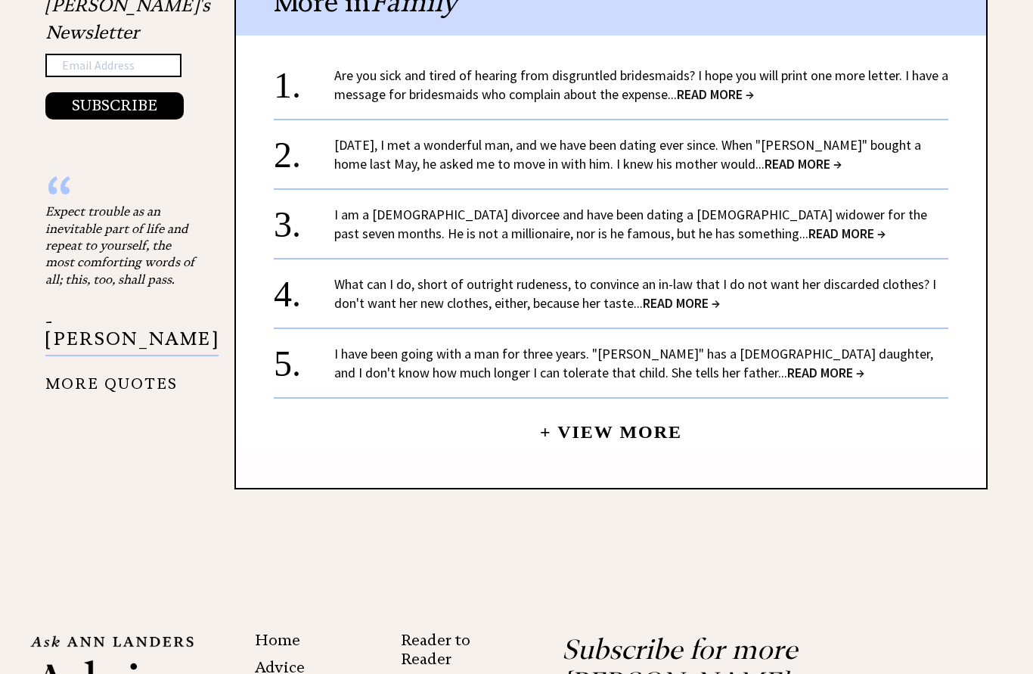
click at [764, 155] on span "READ MORE →" at bounding box center [802, 163] width 77 height 17
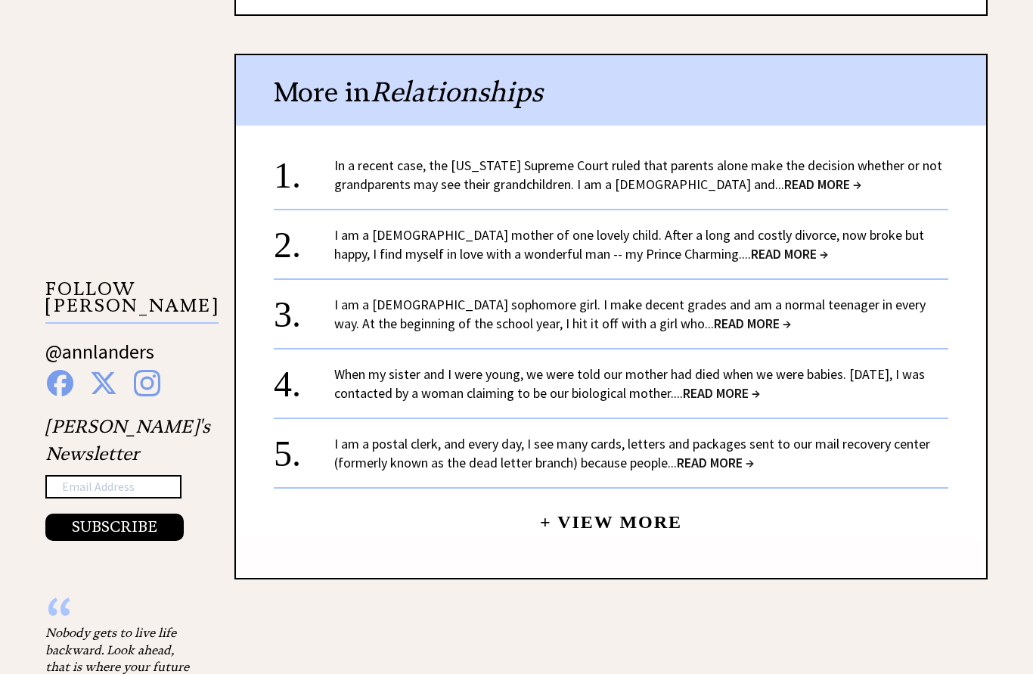
scroll to position [1275, 0]
click at [653, 535] on div "More in Relationships 1. In a recent case, the [US_STATE] Supreme Court ruled t…" at bounding box center [610, 315] width 753 height 525
click at [618, 522] on link "+ View More" at bounding box center [611, 514] width 142 height 33
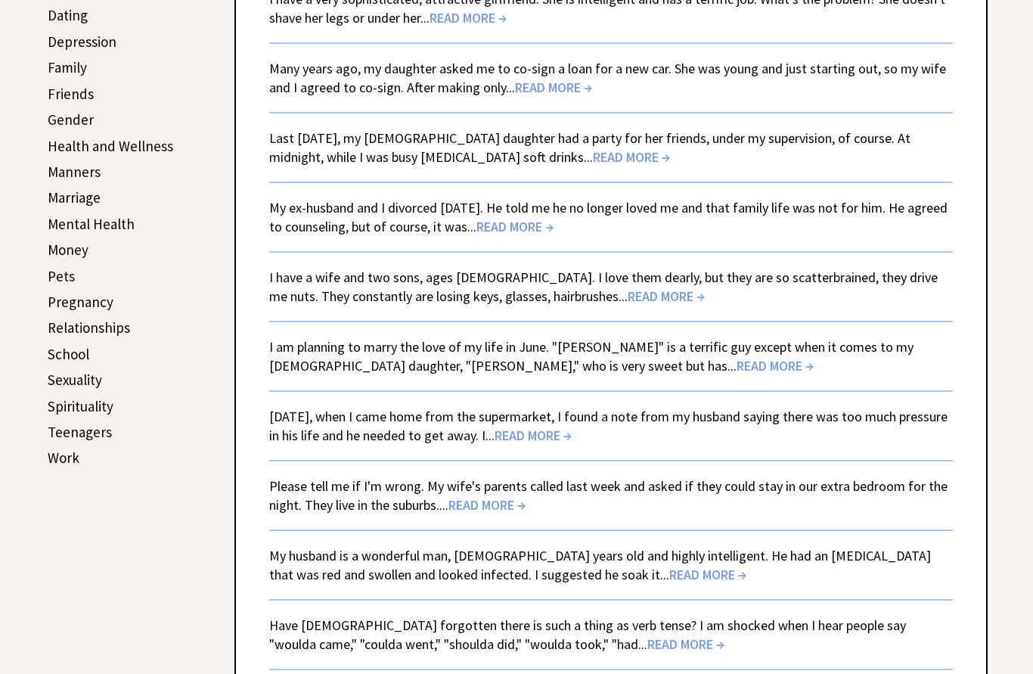
scroll to position [521, 0]
click at [736, 368] on span "READ MORE →" at bounding box center [774, 365] width 77 height 17
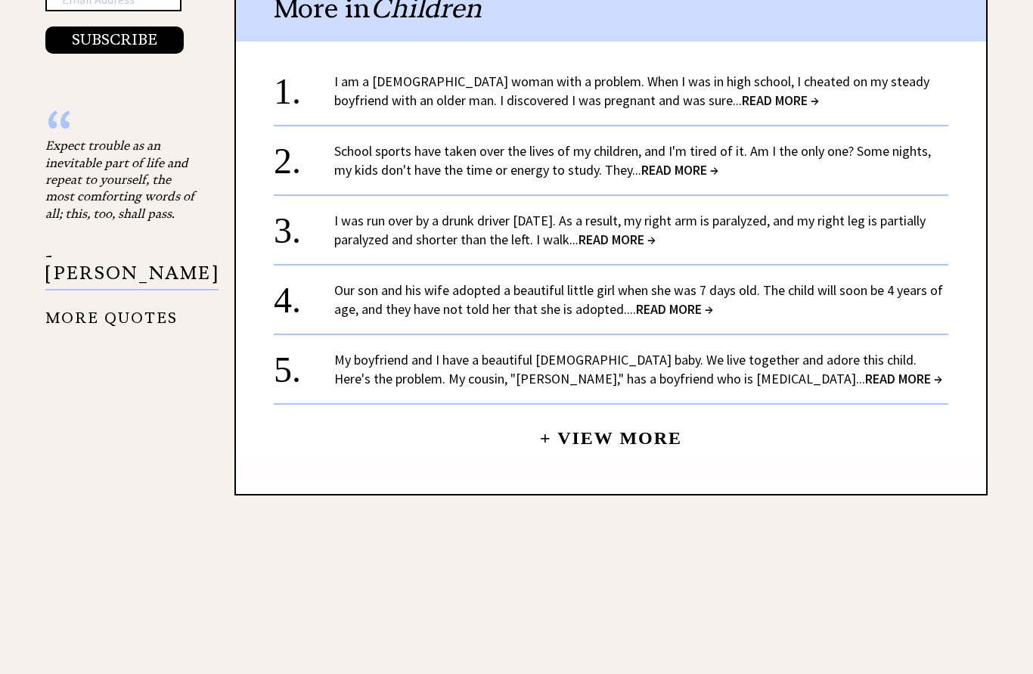
scroll to position [1761, 0]
click at [655, 301] on span "READ MORE →" at bounding box center [674, 309] width 77 height 17
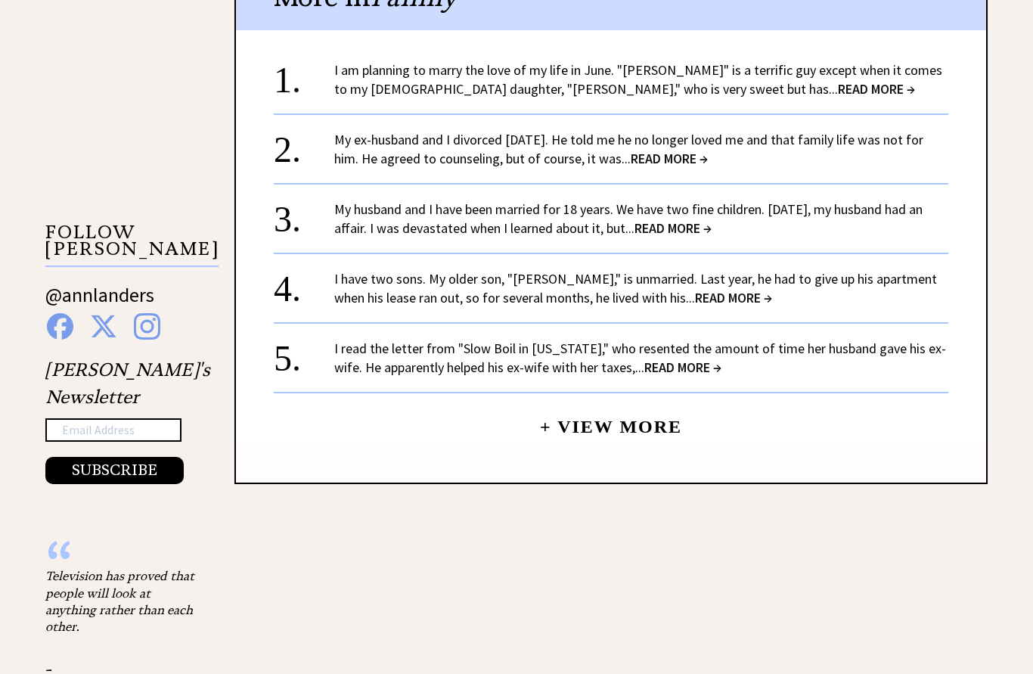
scroll to position [1332, 0]
click at [652, 157] on span "READ MORE →" at bounding box center [669, 157] width 77 height 17
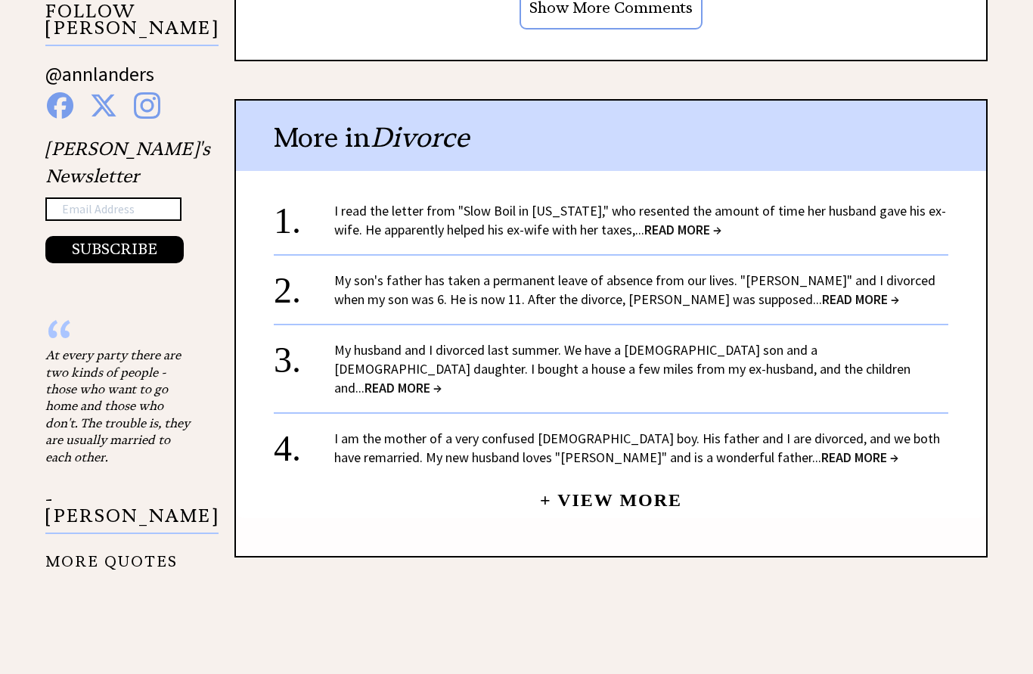
scroll to position [1553, 0]
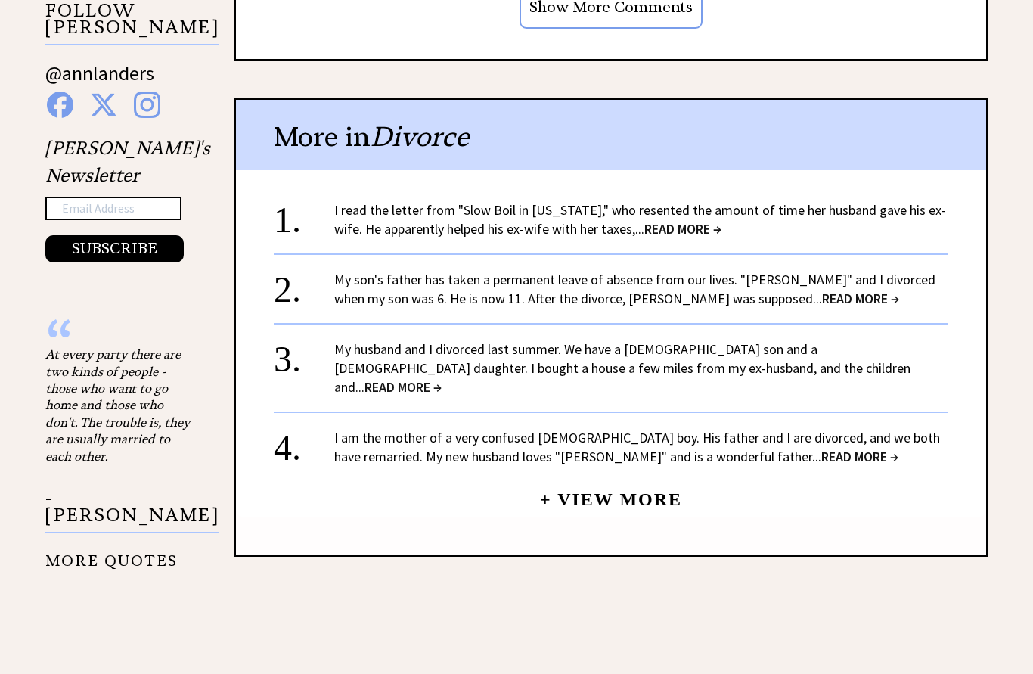
click at [442, 378] on span "READ MORE →" at bounding box center [402, 386] width 77 height 17
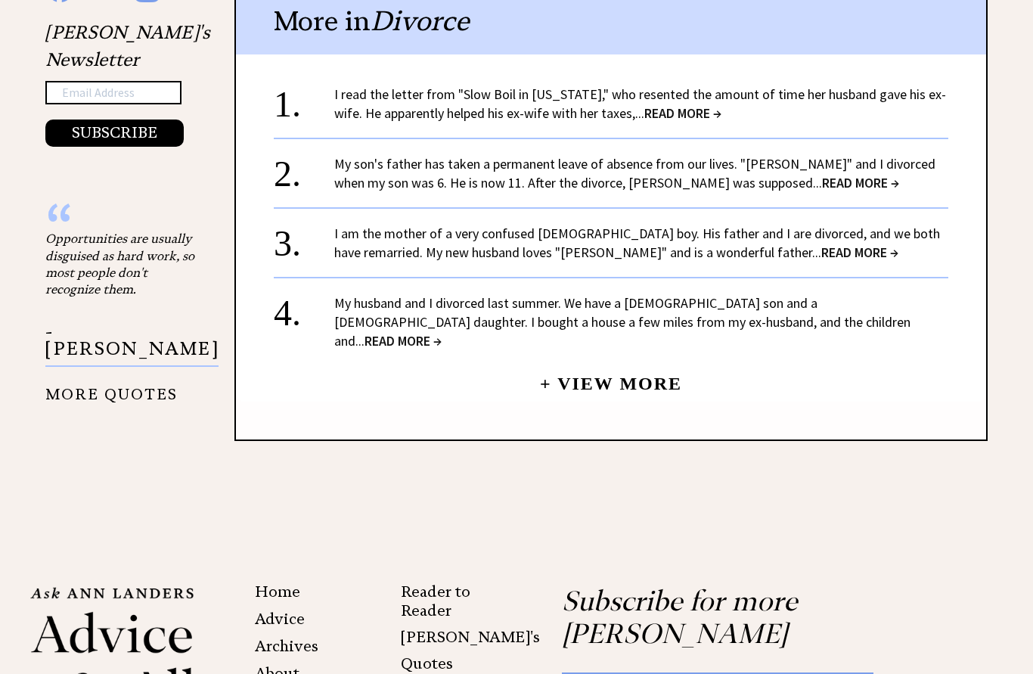
scroll to position [1679, 0]
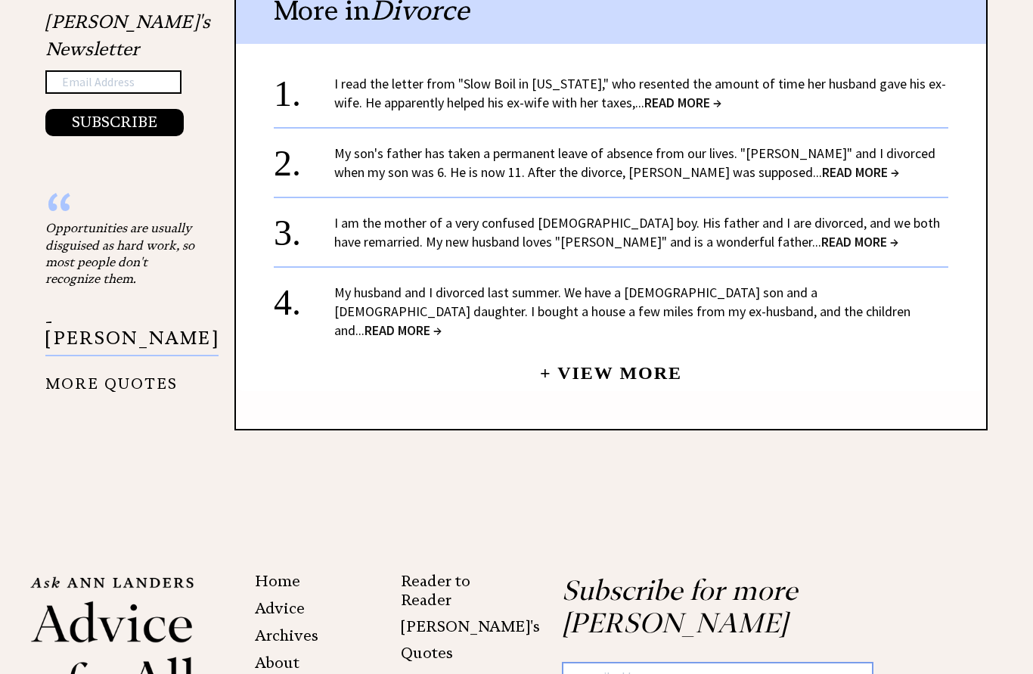
click at [821, 233] on span "READ MORE →" at bounding box center [859, 241] width 77 height 17
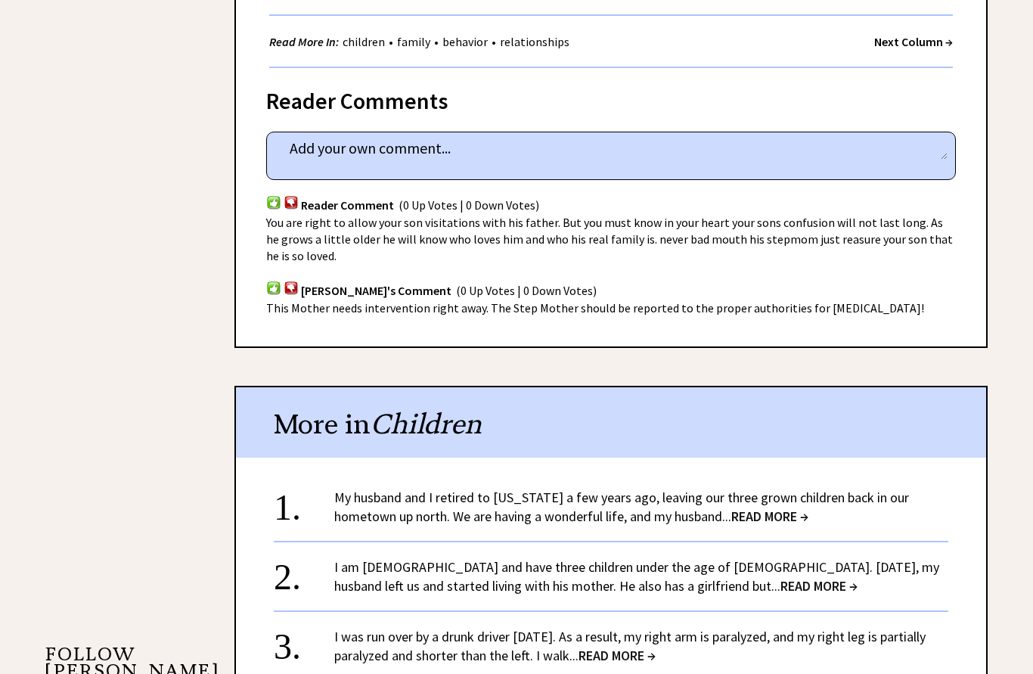
scroll to position [1023, 0]
click at [731, 512] on span "READ MORE →" at bounding box center [769, 515] width 77 height 17
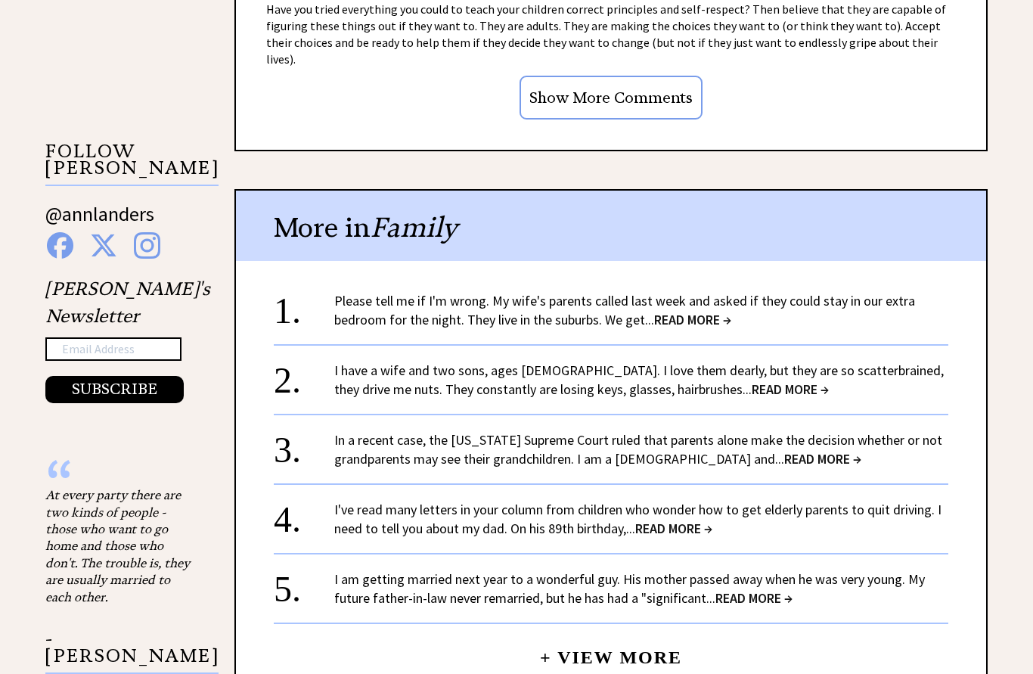
scroll to position [1526, 0]
click at [751, 380] on span "READ MORE →" at bounding box center [789, 388] width 77 height 17
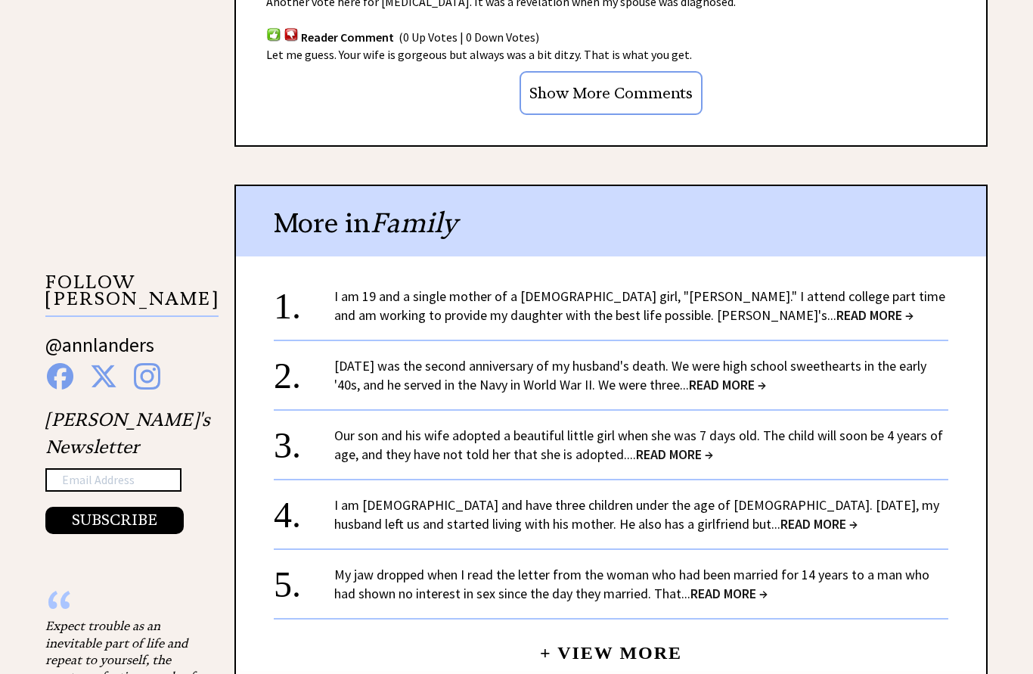
scroll to position [1392, 0]
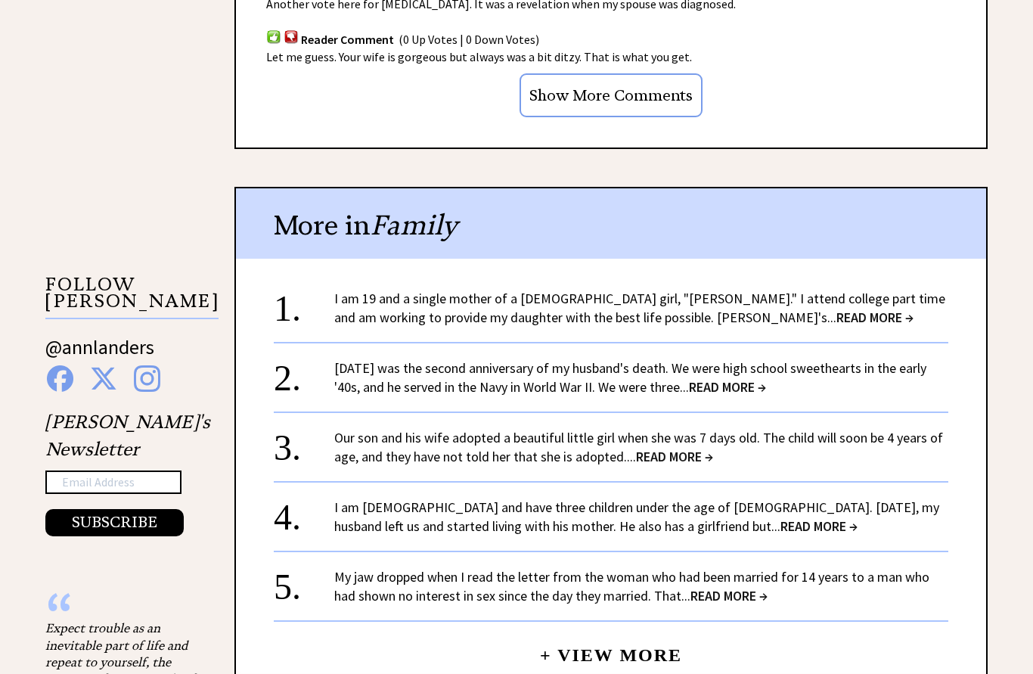
click at [780, 523] on span "READ MORE →" at bounding box center [818, 526] width 77 height 17
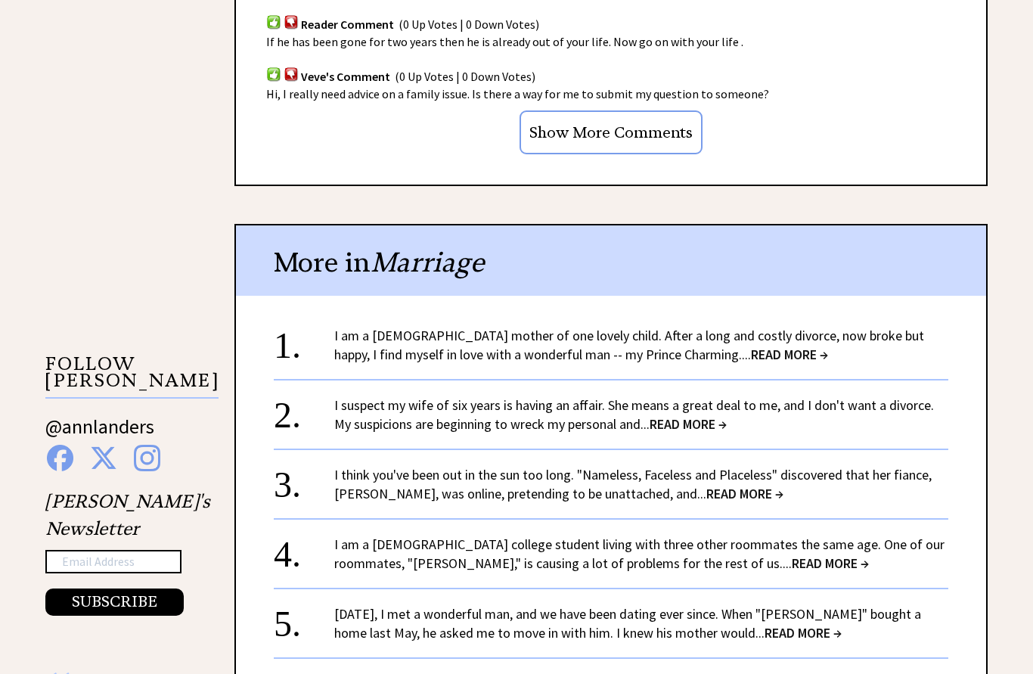
scroll to position [1199, 0]
click at [751, 346] on span "READ MORE →" at bounding box center [789, 354] width 77 height 17
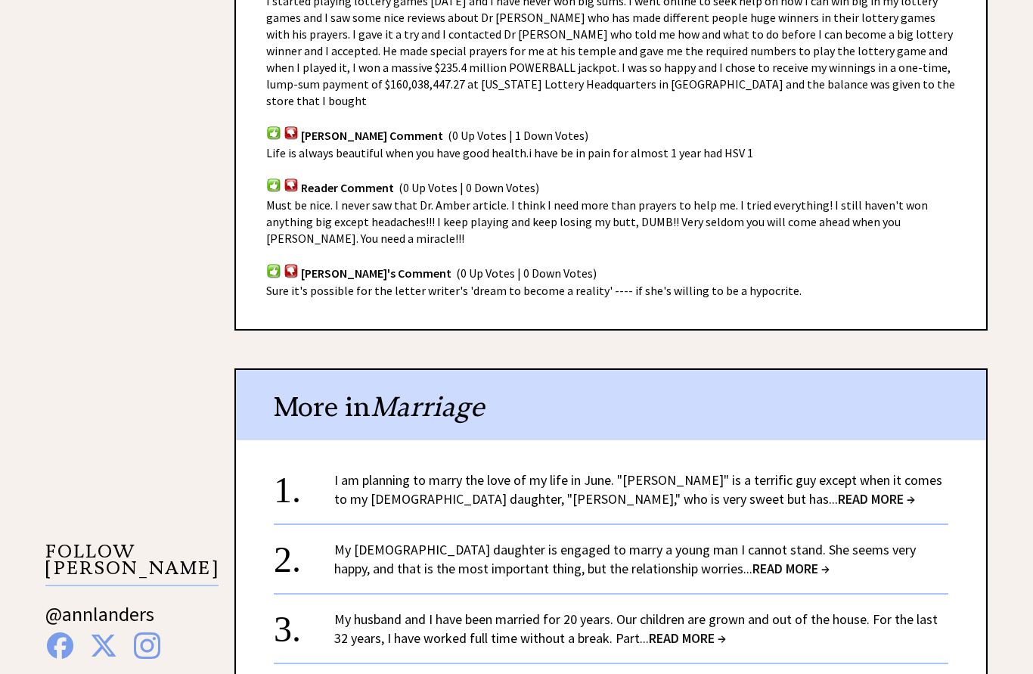
scroll to position [1012, 0]
